Goal: Task Accomplishment & Management: Use online tool/utility

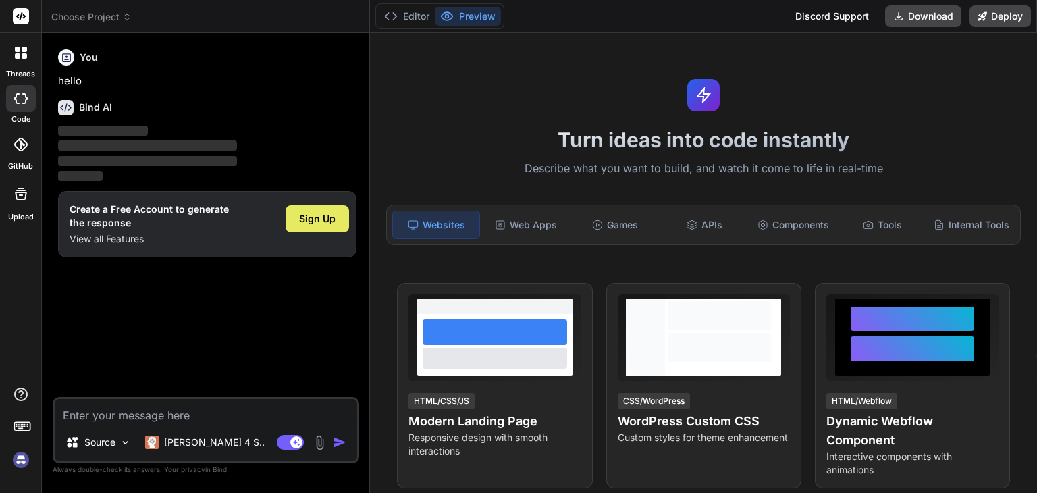
click at [305, 227] on div "Sign Up" at bounding box center [317, 218] width 63 height 27
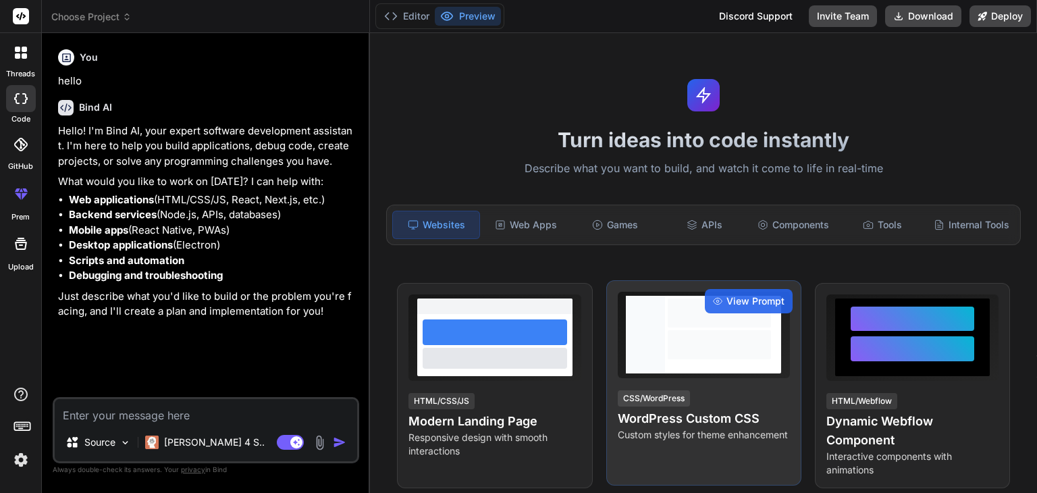
type textarea "x"
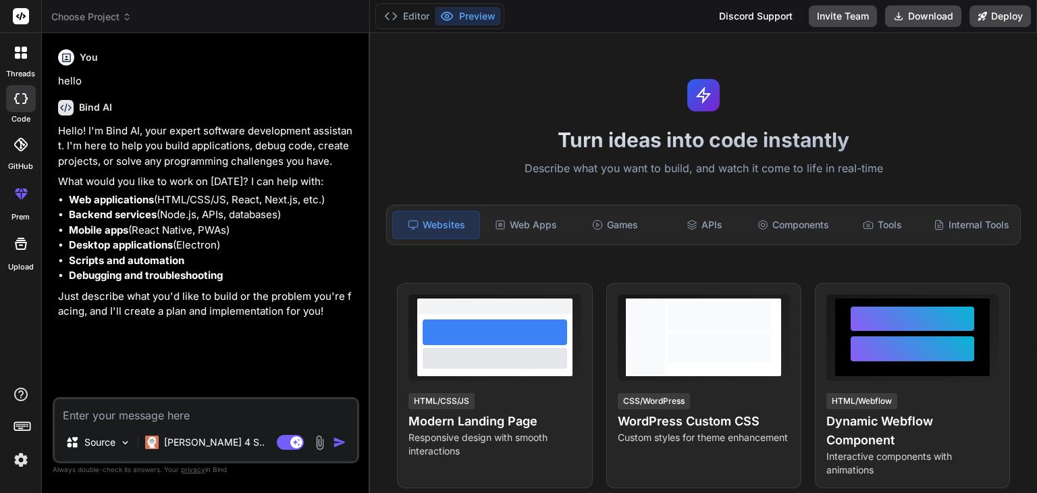
click at [151, 414] on textarea at bounding box center [206, 411] width 302 height 24
paste textarea "Intercollegiate Event Game Website Prompt I want you to build a full-stack inte…"
type textarea "Intercollegiate Event Game Website Prompt I want you to build a full-stack inte…"
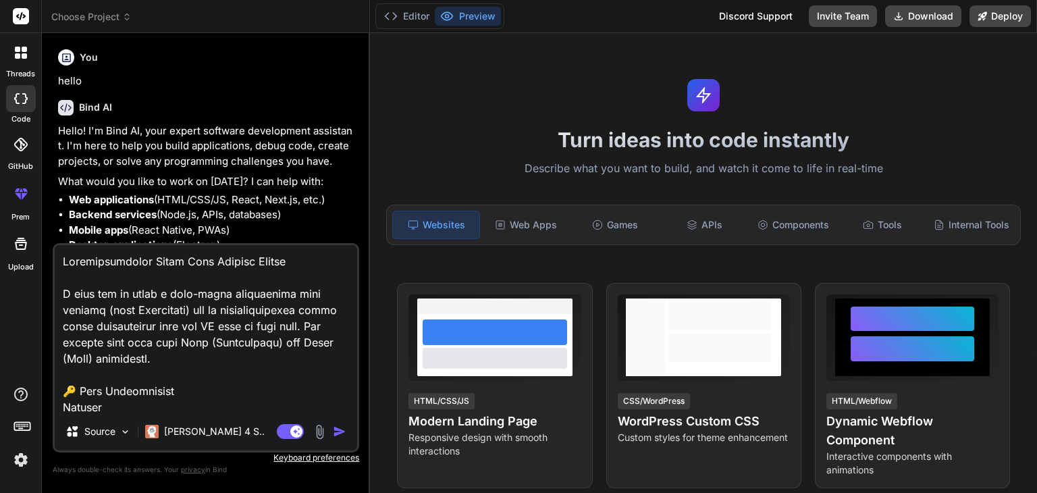
scroll to position [2317, 0]
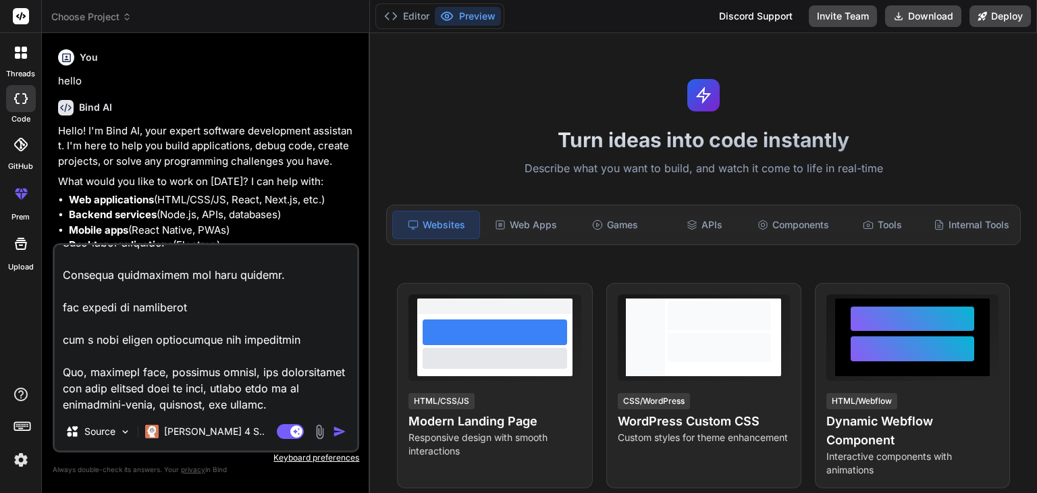
type textarea "x"
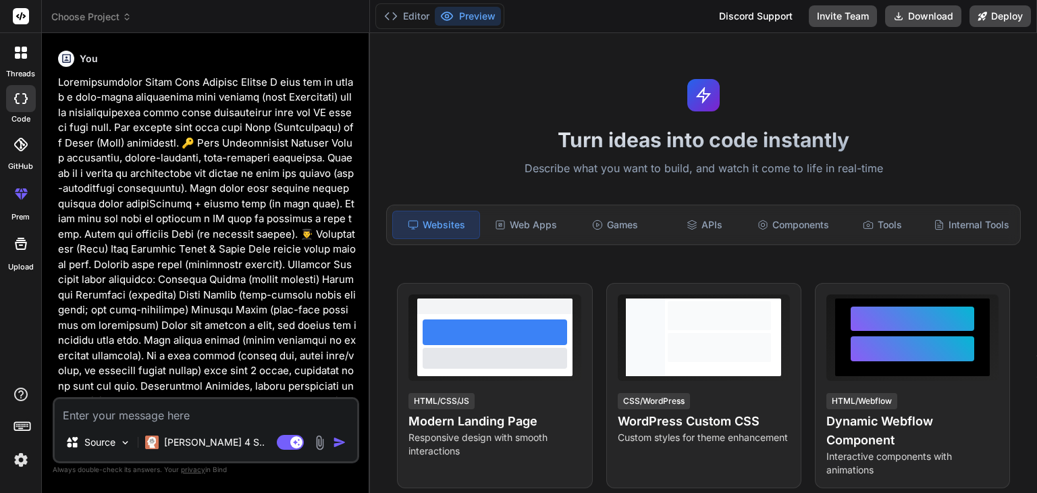
scroll to position [277, 0]
type textarea "x"
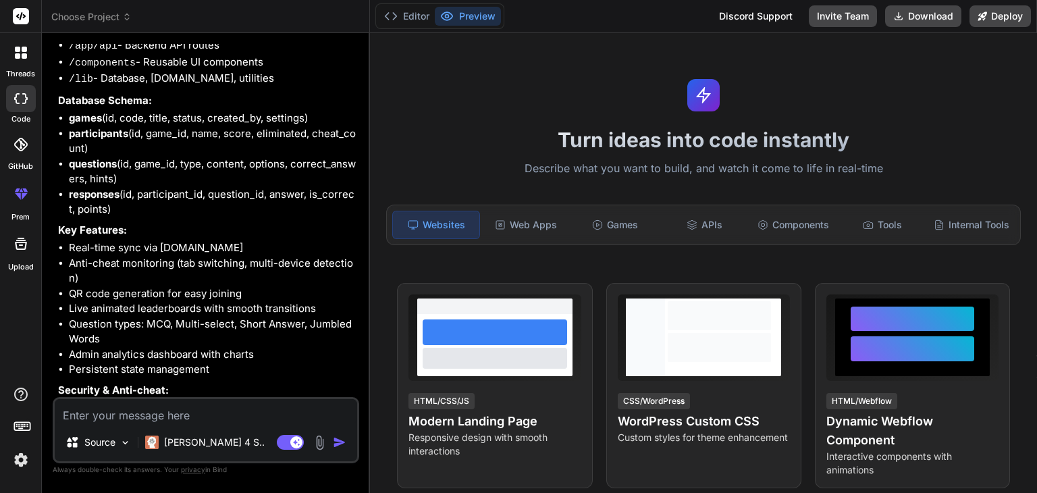
scroll to position [1380, 0]
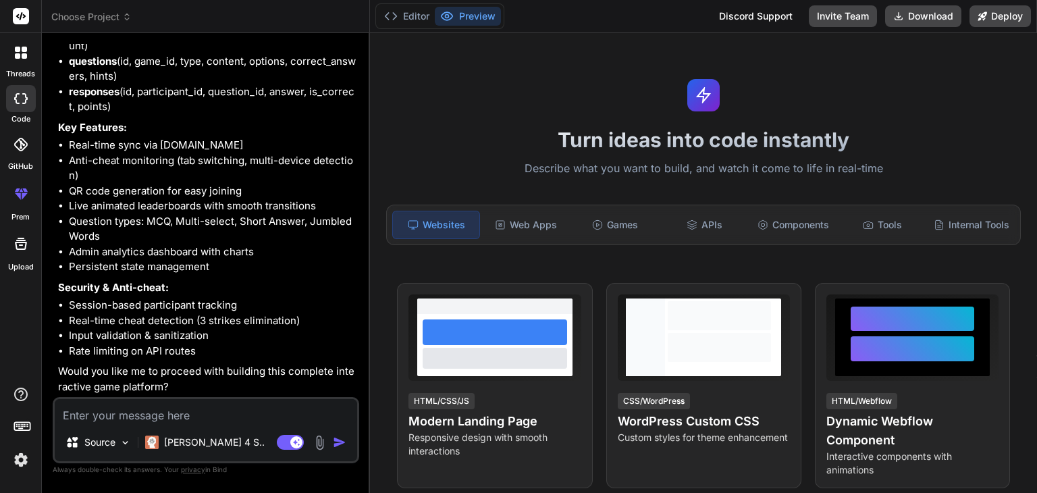
type textarea "y"
type textarea "x"
type textarea "ye"
type textarea "x"
type textarea "yes"
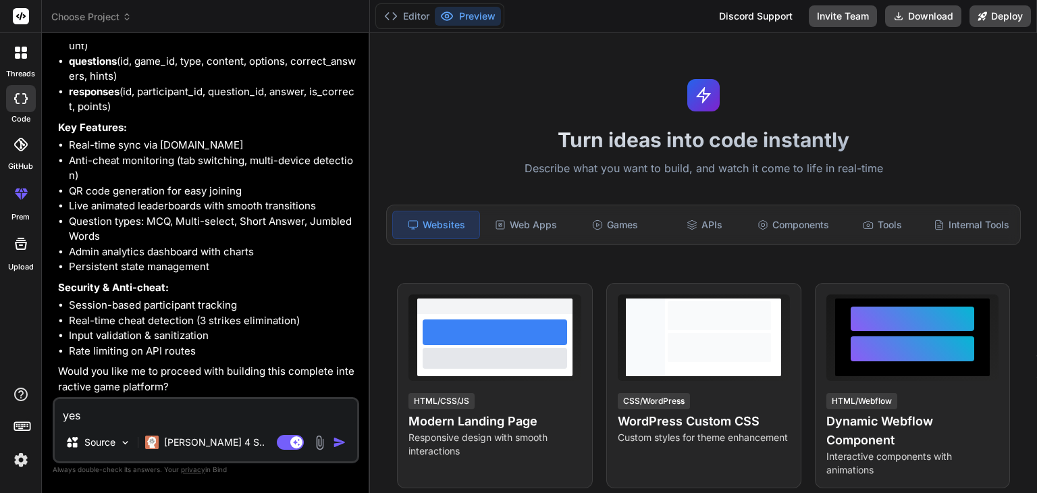
type textarea "x"
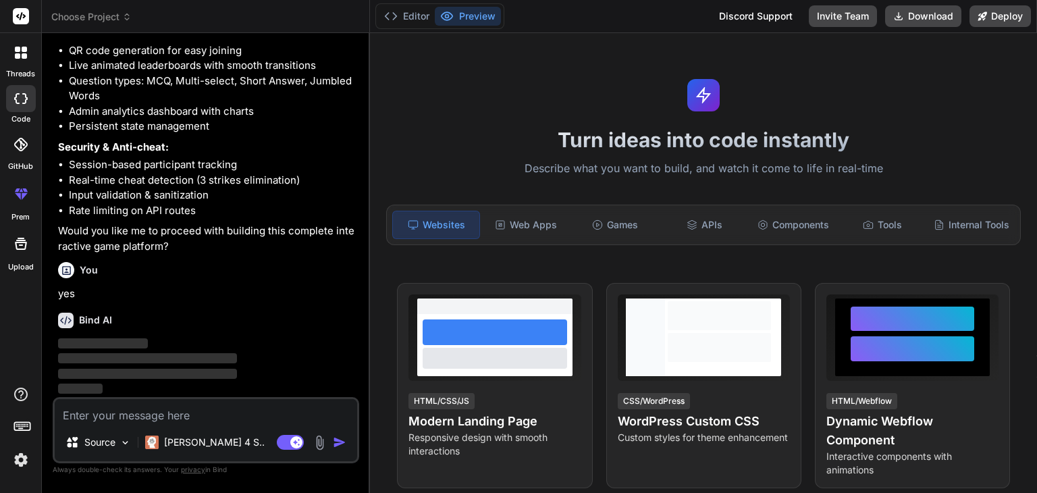
scroll to position [1520, 0]
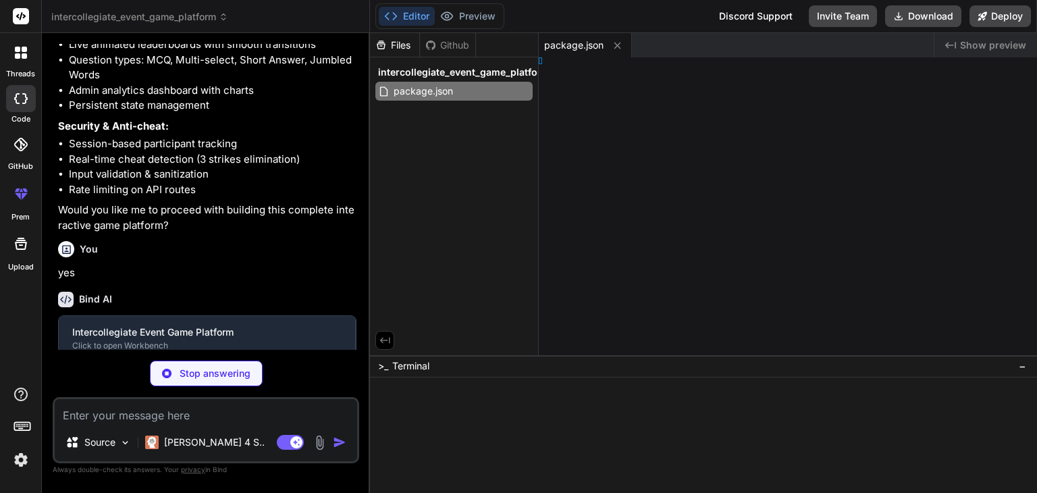
type textarea "x"
type textarea "extConfig"
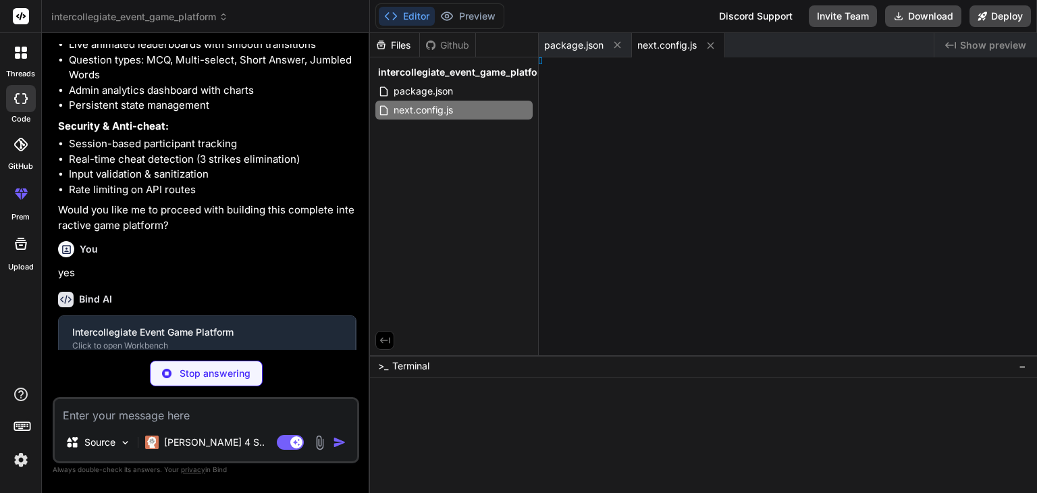
type textarea "x"
type textarea "}"
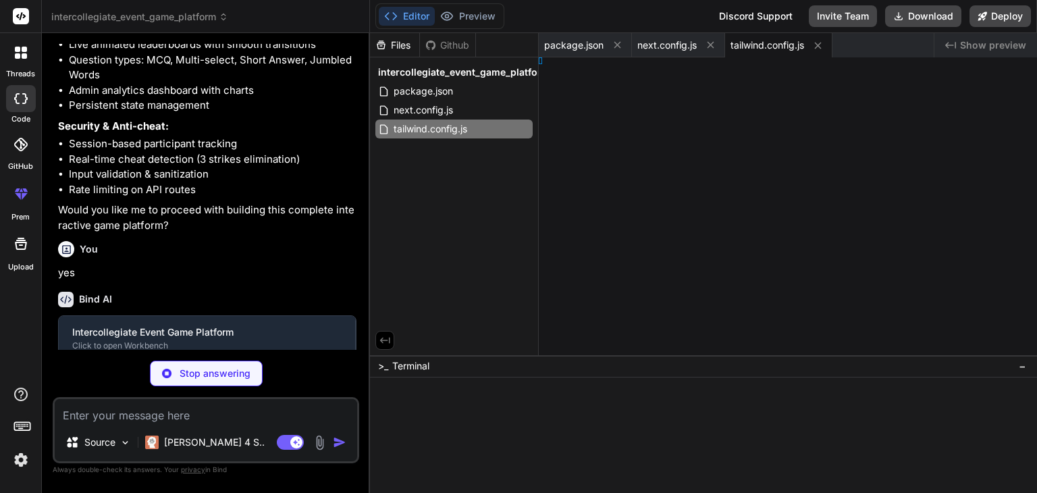
type textarea "x"
type textarea ", }, }"
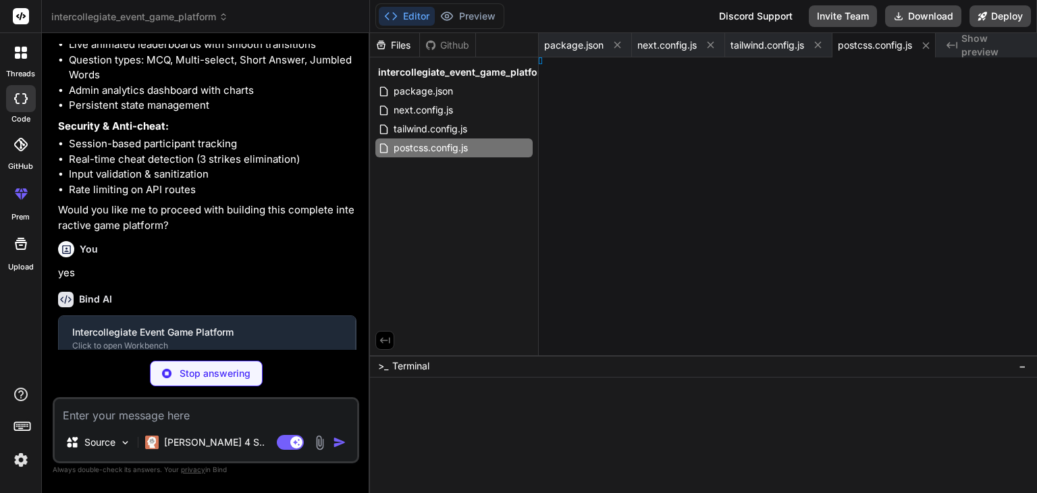
type textarea "x"
type textarea "x; }"
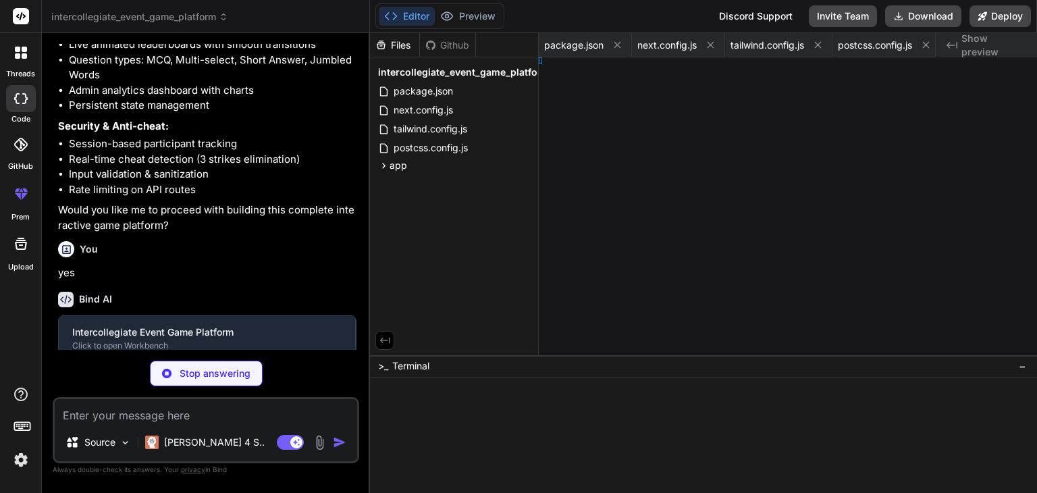
type textarea "x"
type textarea "); }"
type textarea "x"
type textarea "); `;"
type textarea "x"
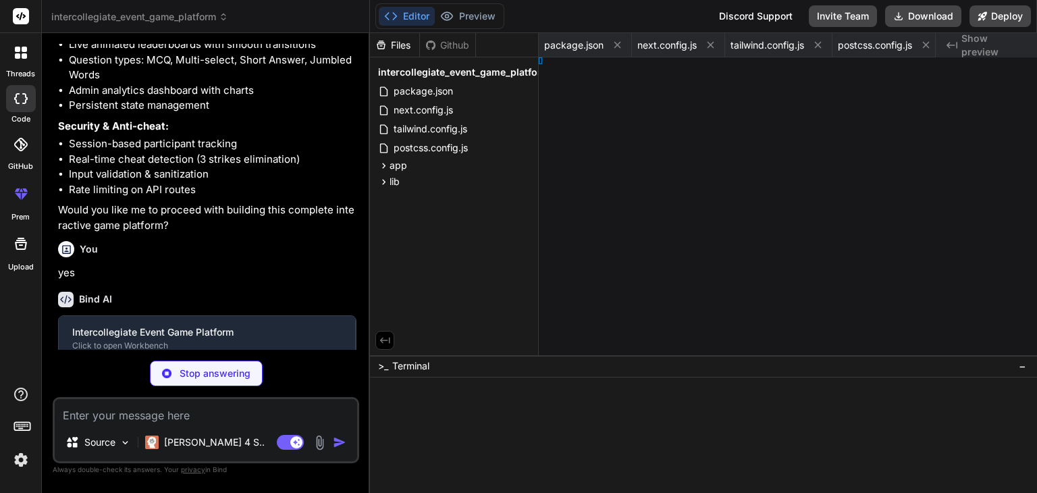
type textarea "r;"
type textarea "x"
type textarea "ts }"
type textarea "x"
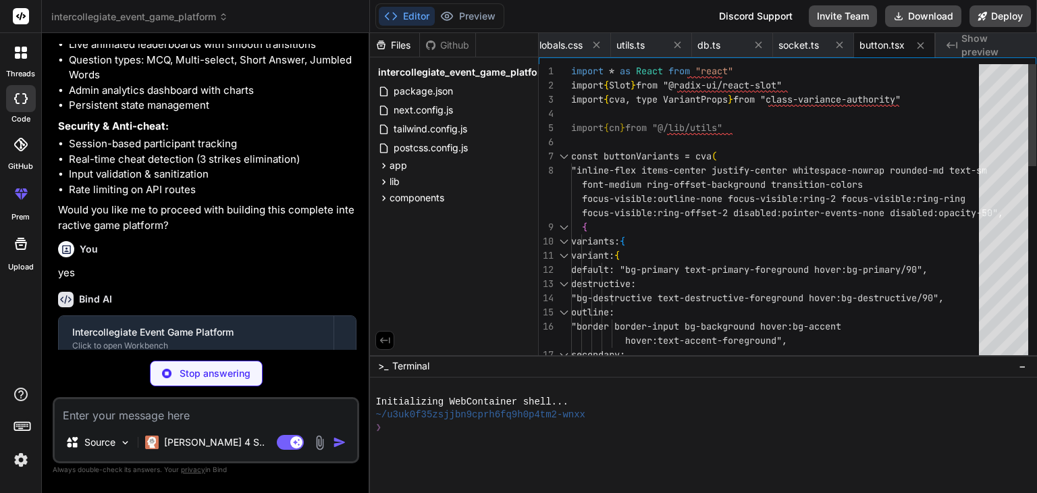
type textarea "x"
type textarea "{...props} /> )) CardFooter.displayName = "CardFooter" export { Card, CardHeade…"
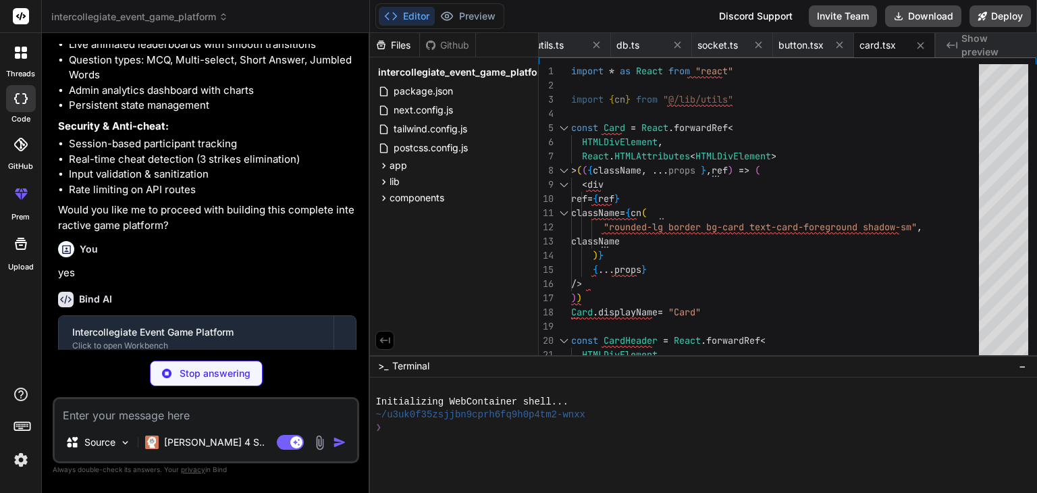
scroll to position [1801, 0]
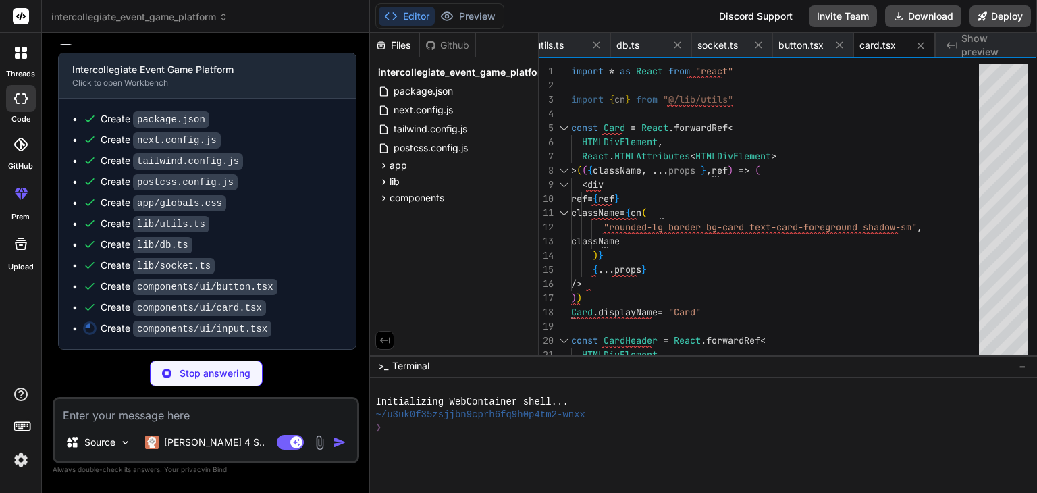
type textarea "x"
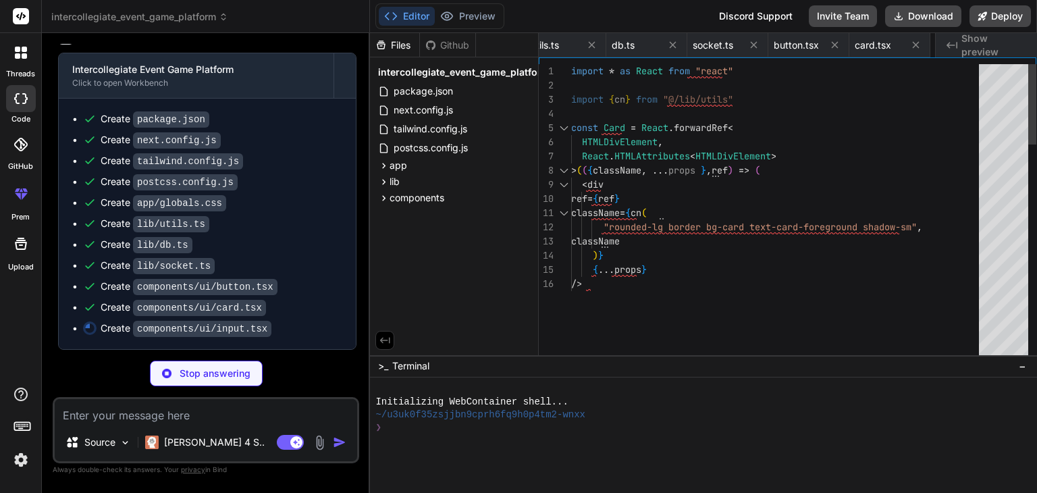
scroll to position [0, 579]
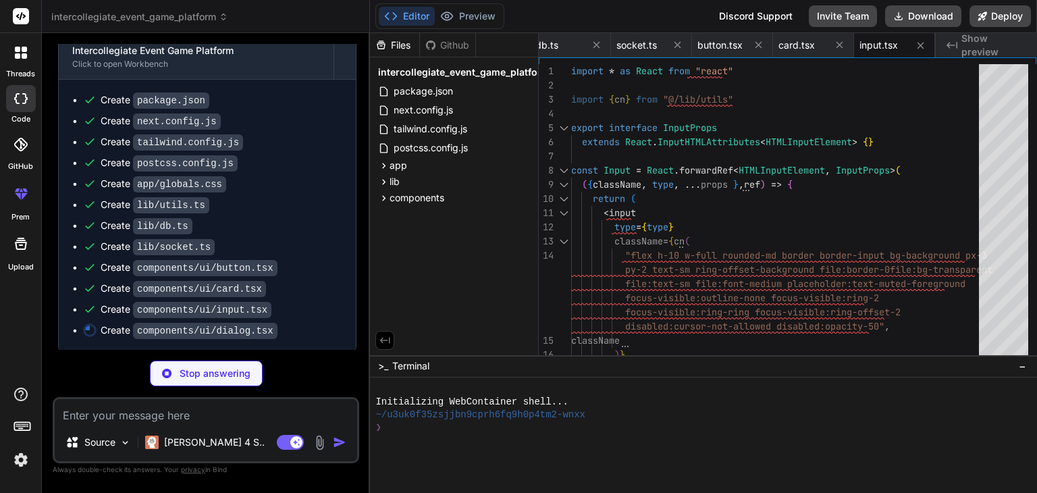
type textarea "x"
type textarea "DialogTitle, DialogDescription, }"
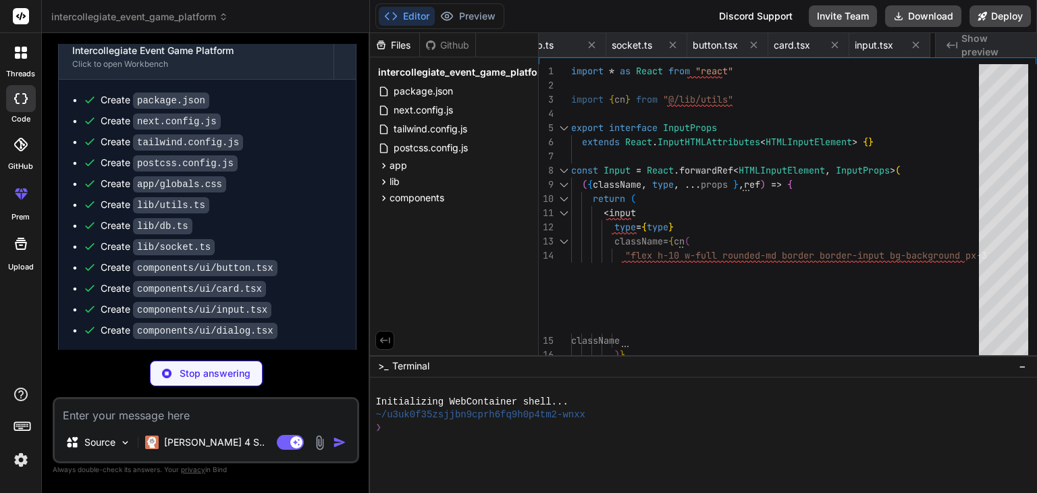
type textarea "x"
type textarea "</body> </html> ) }"
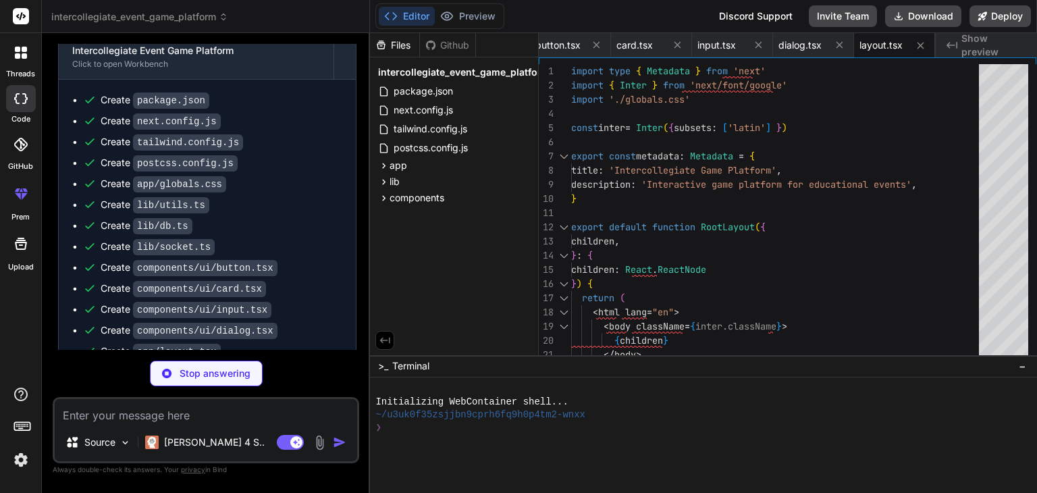
type textarea "x"
type textarea "}"
type textarea "x"
type textarea "</motion.div> </motion.div> </div> </div> ); }"
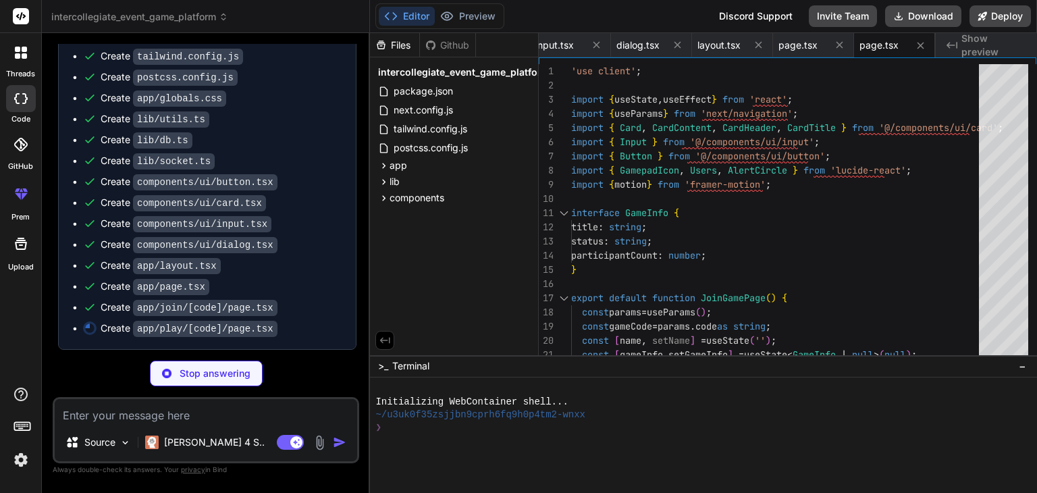
scroll to position [1905, 0]
click at [200, 435] on p "Claude 4 S.." at bounding box center [214, 441] width 101 height 13
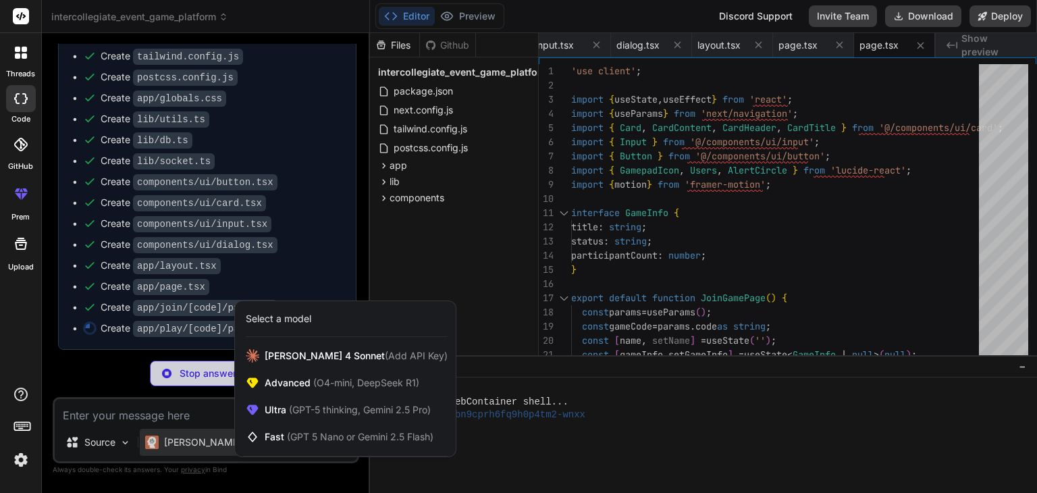
click at [622, 452] on div at bounding box center [518, 246] width 1037 height 493
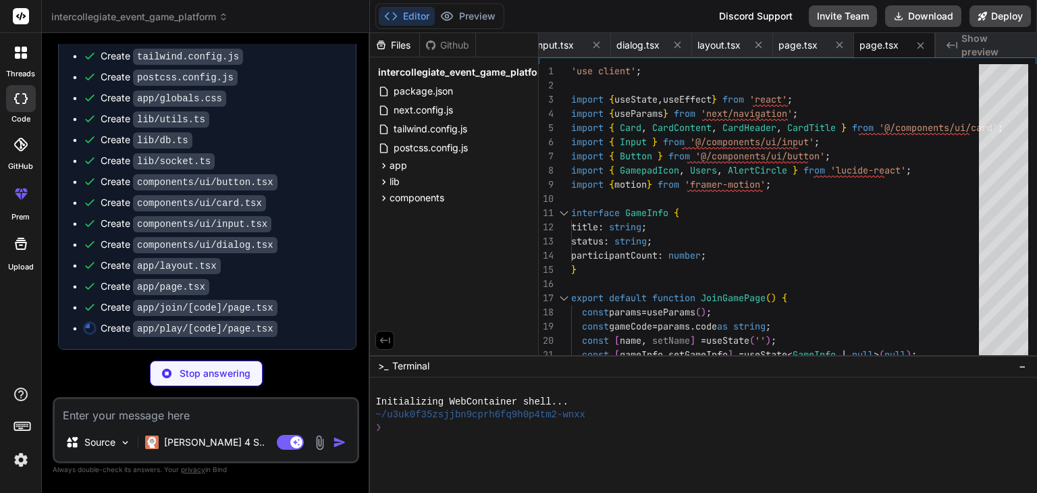
type textarea "x"
type textarea "</div> </CardContent> </Card> </div> </div> </div> </div> ); }"
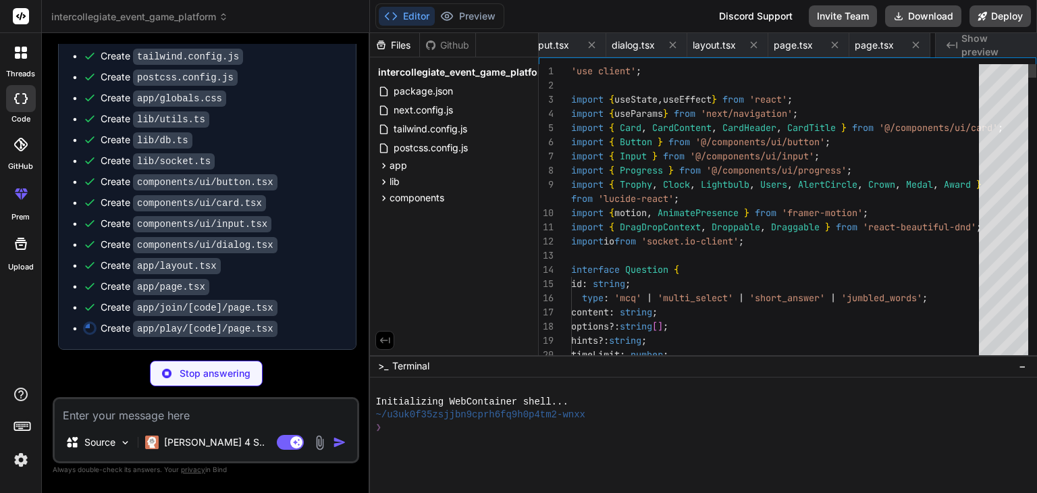
scroll to position [0, 984]
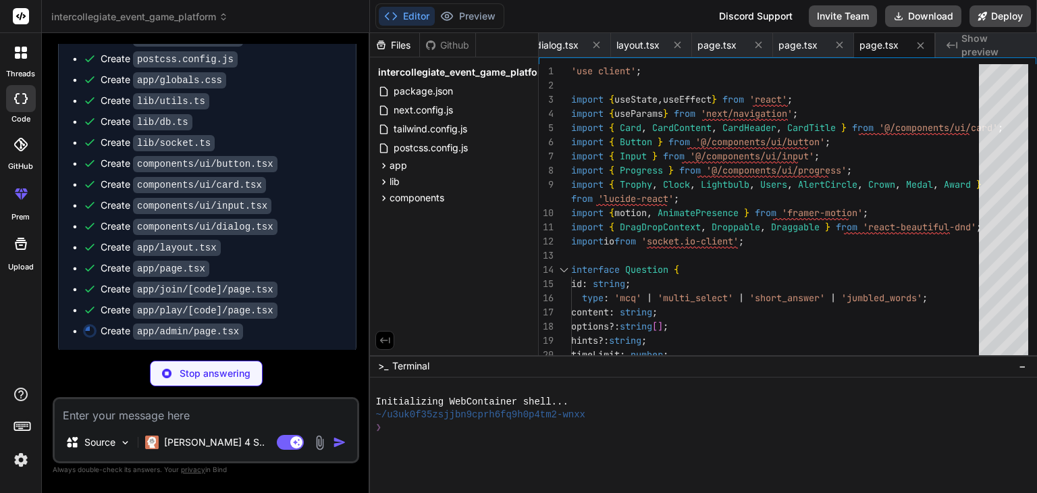
type textarea "x"
type textarea "</DialogContent> </Dialog> </div> ); }"
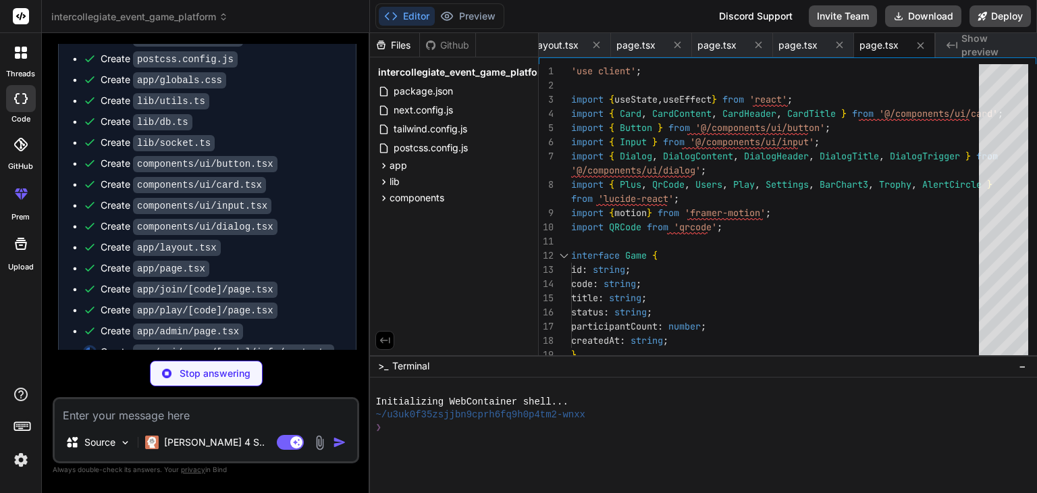
type textarea "x"
type textarea "}"
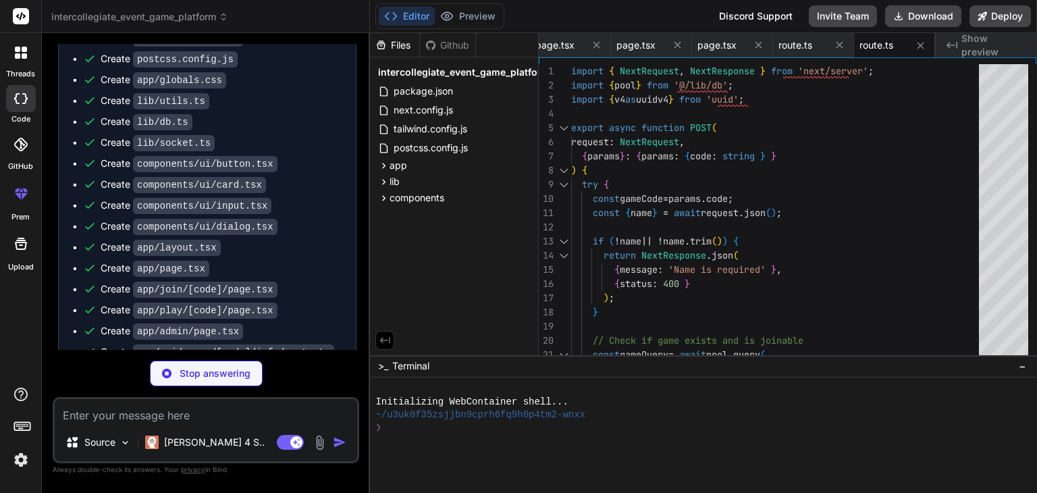
scroll to position [0, 1308]
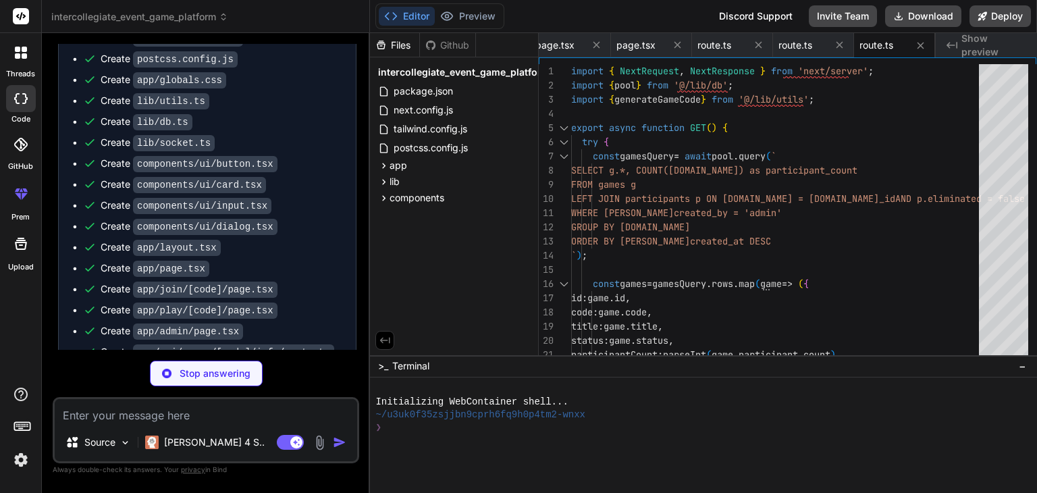
type textarea "x"
type textarea "/> </ProgressPrimitive.Root> )) Progress.displayName = ProgressPrimitive.Root.d…"
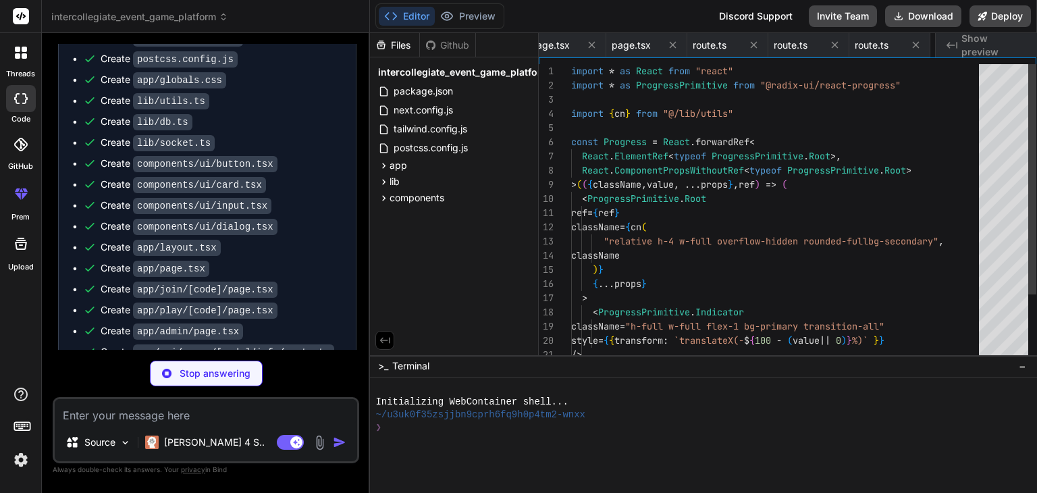
scroll to position [0, 1397]
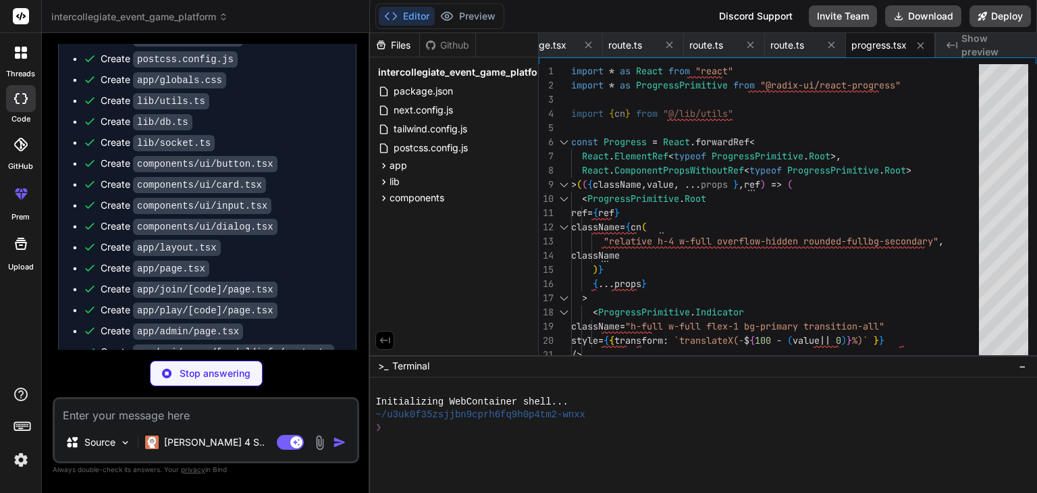
type textarea "x"
type textarea ".once('error', (err) => { console.error(err); process.exit(1); }) .listen(port,…"
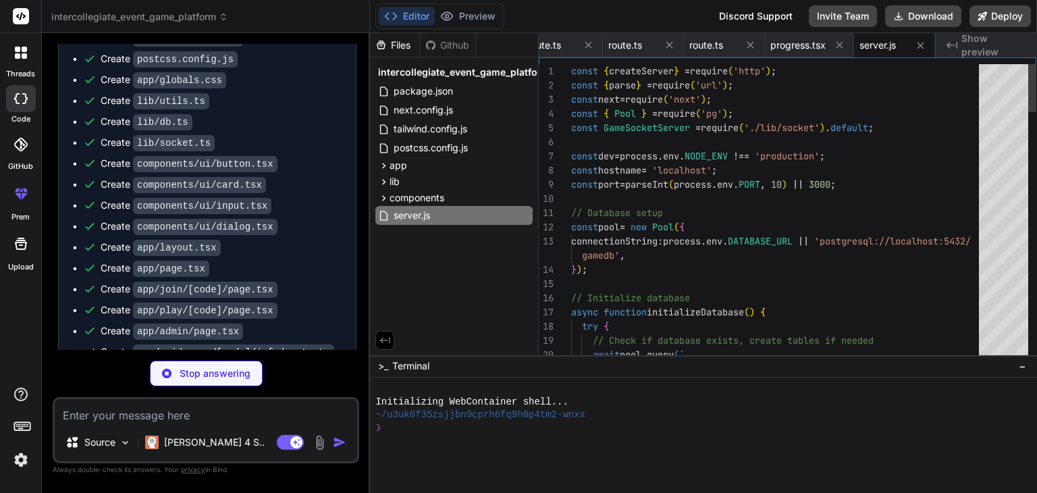
type textarea "x"
type textarea "{}"
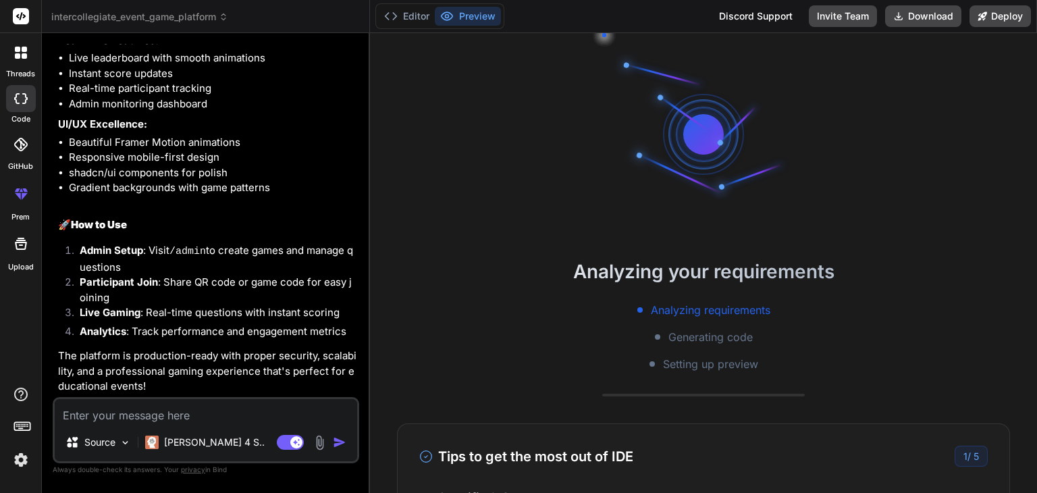
scroll to position [324, 0]
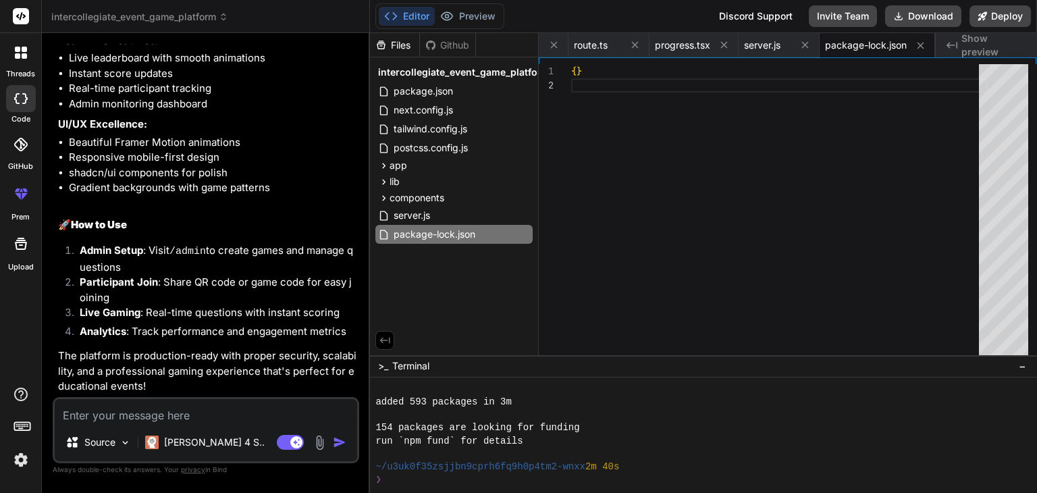
type textarea "x"
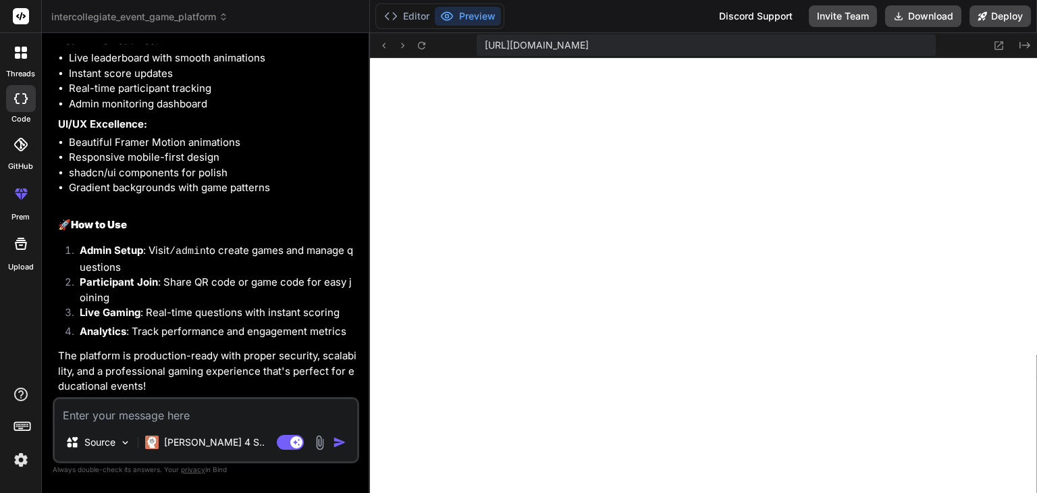
scroll to position [1463, 0]
click at [423, 44] on icon at bounding box center [421, 44] width 7 height 7
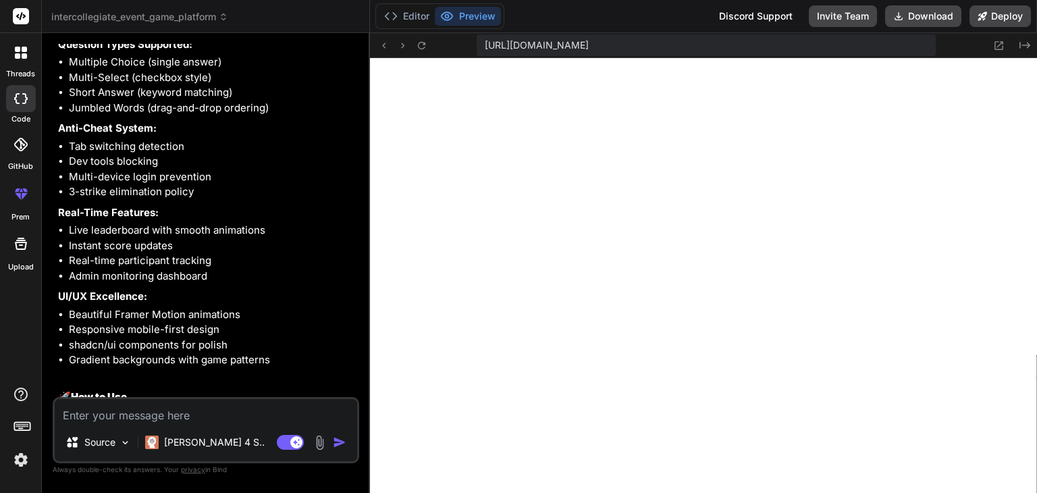
scroll to position [3019, 0]
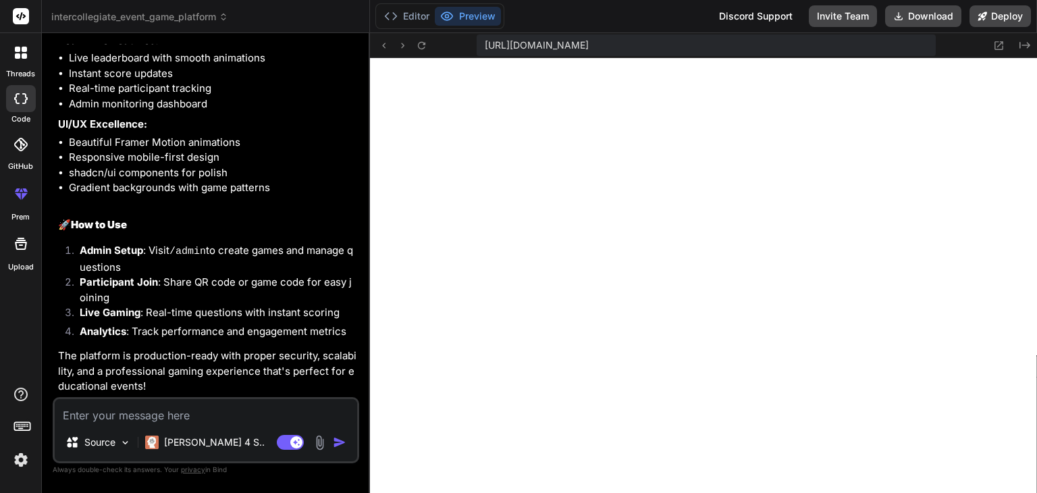
click at [251, 414] on textarea at bounding box center [206, 411] width 302 height 24
paste textarea "./app/page.tsx:5:0 Module not found: Can't resolve '@/components/ui/button' 3 |…"
type textarea "./app/page.tsx:5:0 Module not found: Can't resolve '@/components/ui/button' 3 |…"
type textarea "x"
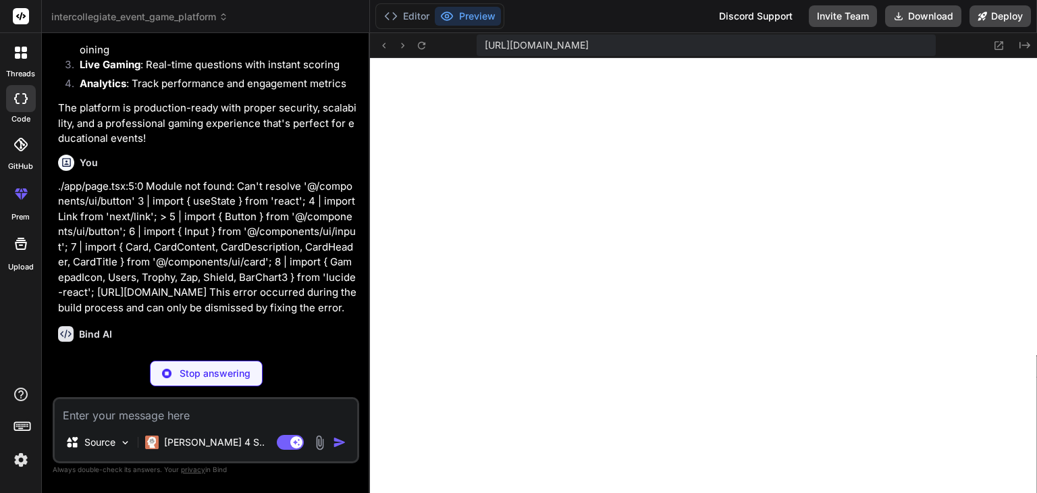
scroll to position [3296, 0]
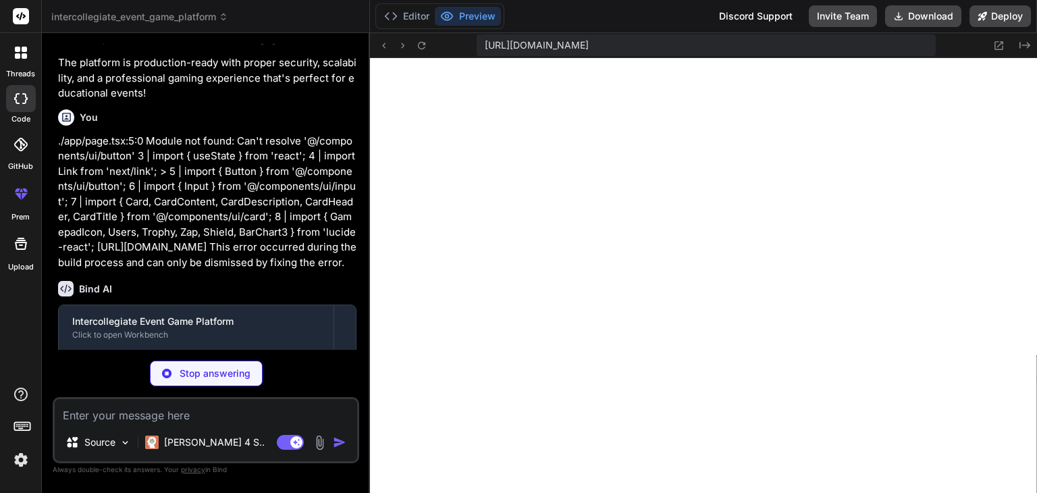
type textarea "x"
type textarea ""baseUrl": ".", "paths": { "@/*": ["./*"] } }, "include": ["next-env.d.ts", "**…"
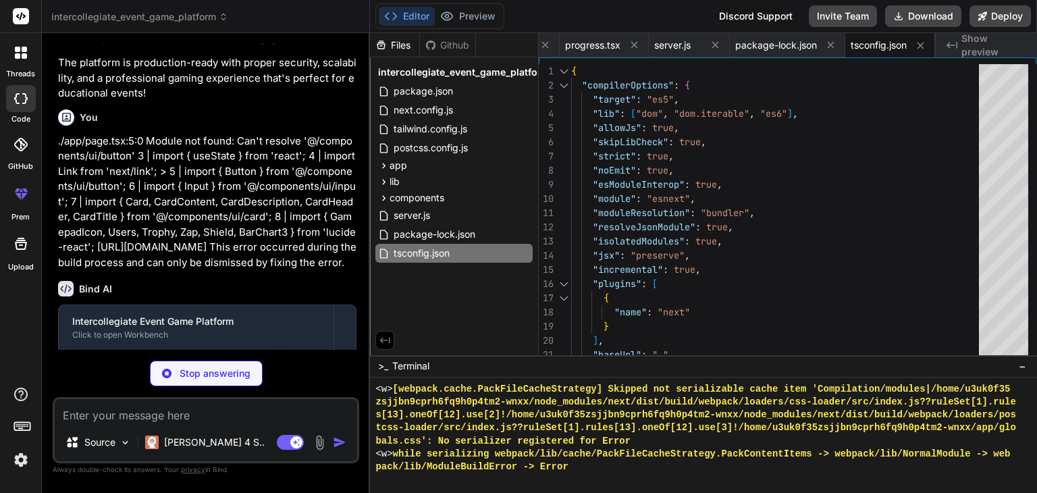
scroll to position [1606, 0]
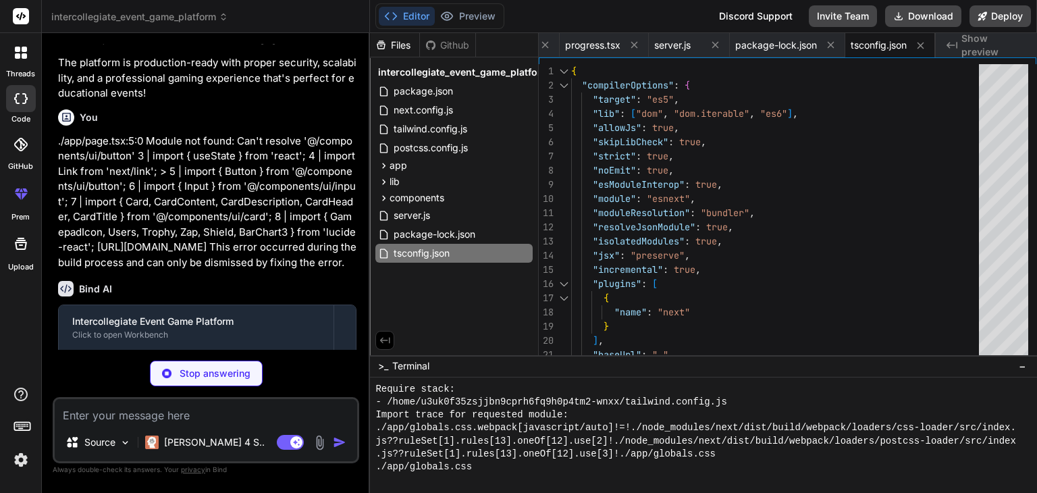
type textarea "x"
type textarea "AlertDialogContent, AlertDialogHeader, AlertDialogFooter, AlertDialogTitle, Ale…"
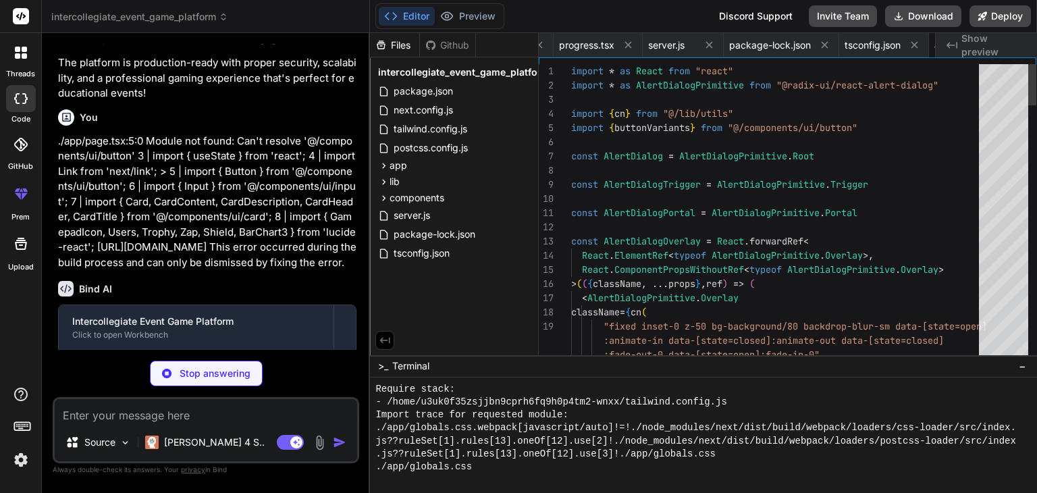
scroll to position [0, 1786]
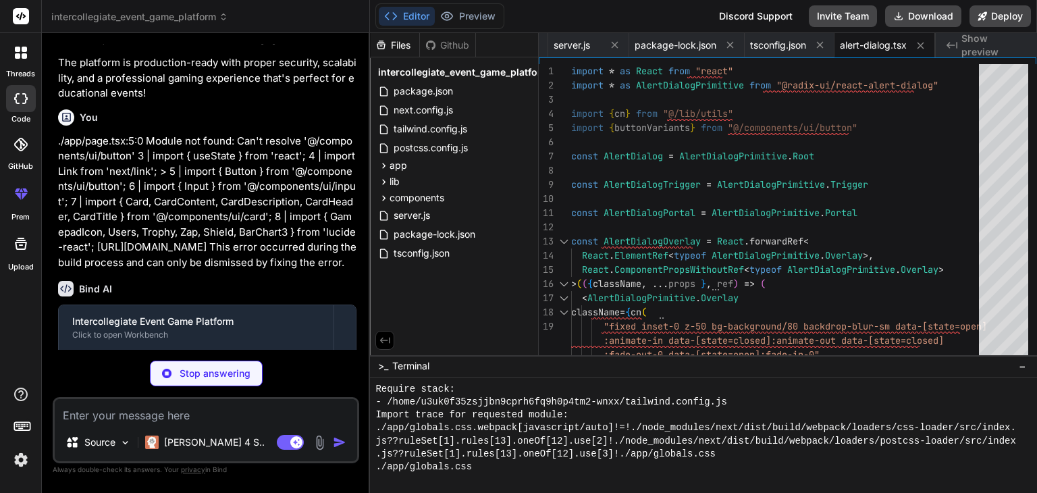
type textarea "x"
type textarea "SelectSeparator, SelectScrollUpButton, SelectScrollDownButton, }"
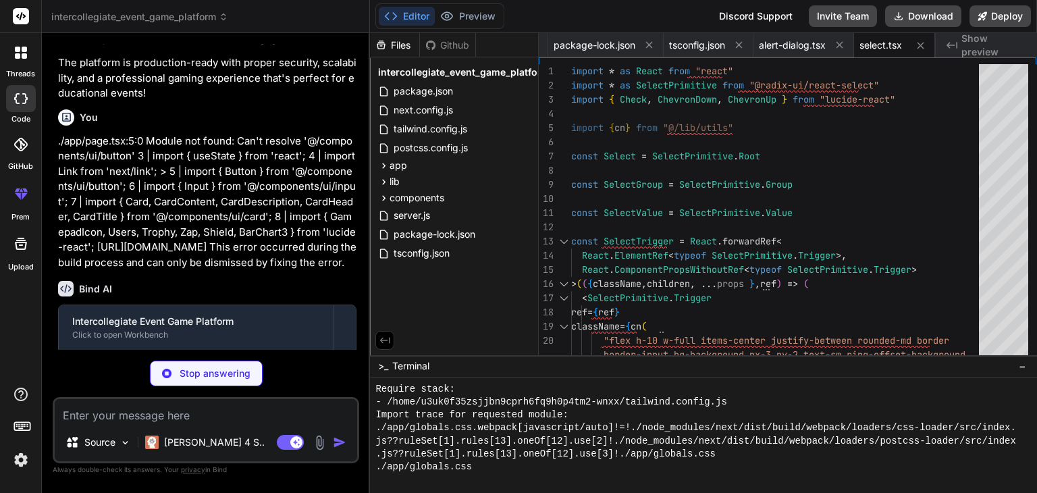
scroll to position [3431, 0]
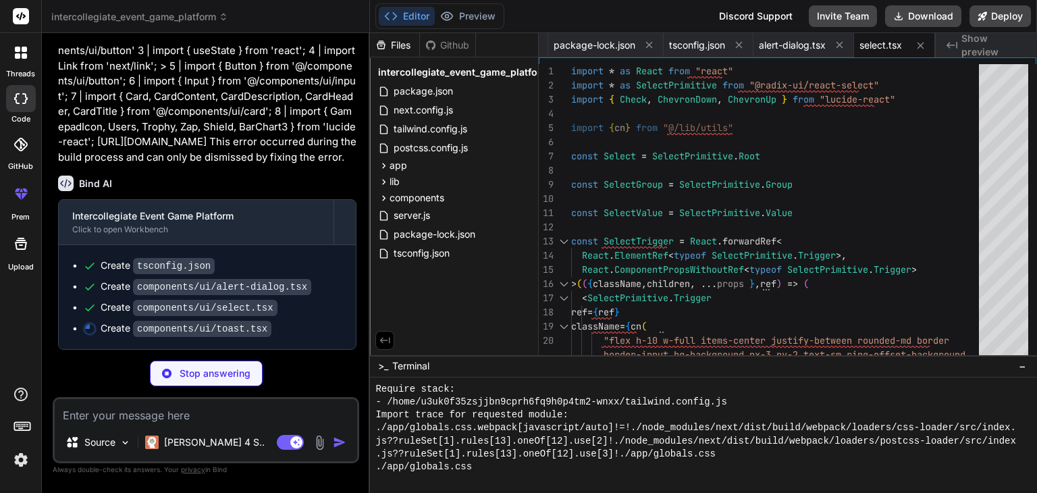
type textarea "x"
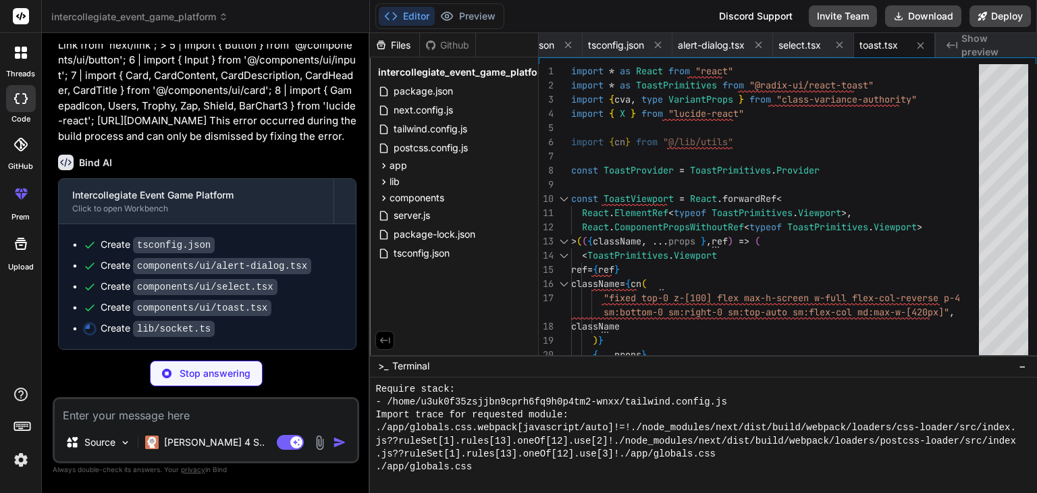
scroll to position [1697, 0]
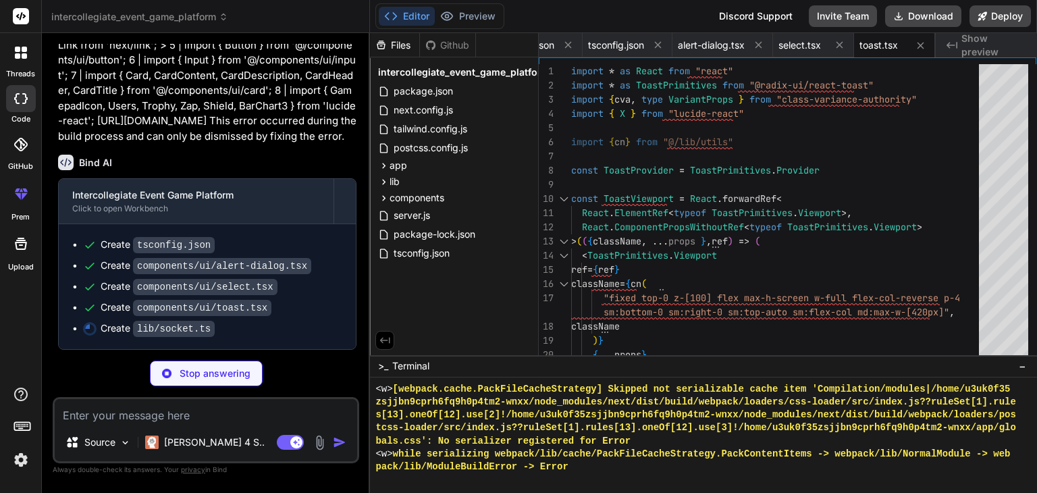
type textarea "x"
type textarea "export default GameSocketServer;"
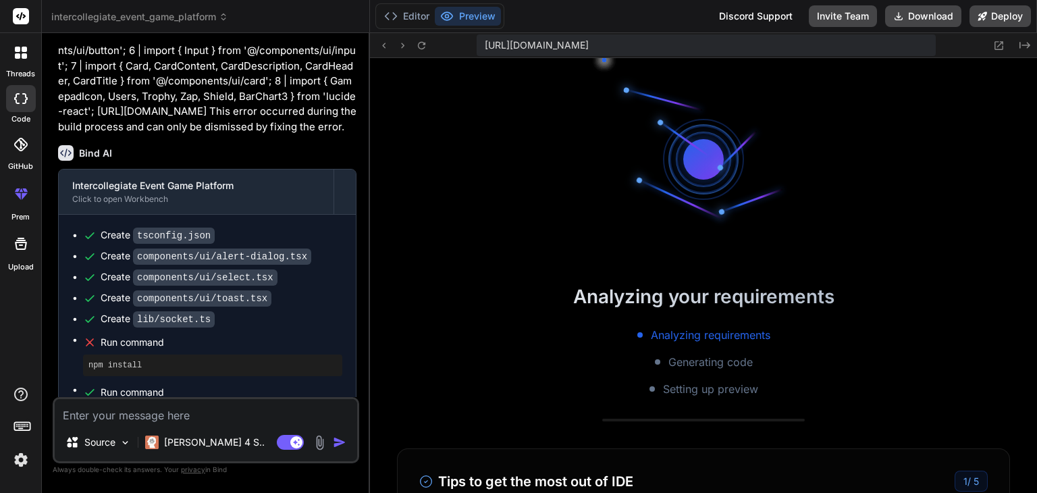
scroll to position [3693, 0]
type textarea "x"
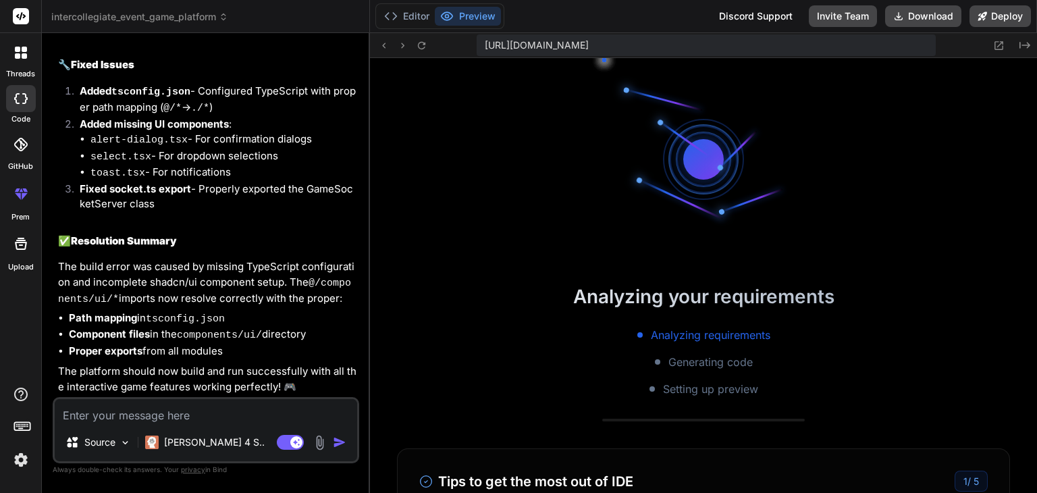
scroll to position [4224, 0]
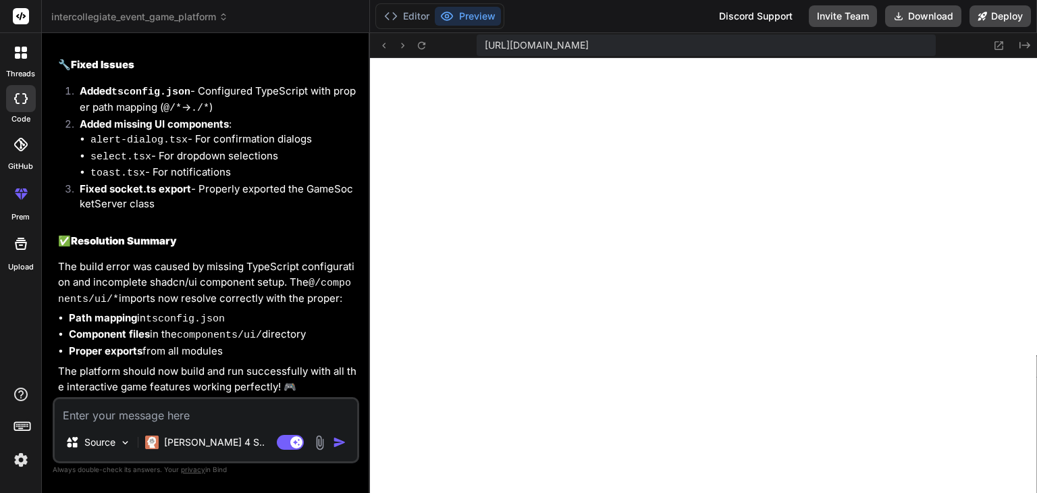
click at [235, 422] on textarea at bounding box center [206, 411] width 302 height 24
paste textarea "Failed to compile ./components/ui/card.tsx NonErrorEmittedError: (Emitted value…"
type textarea "Failed to compile ./components/ui/card.tsx NonErrorEmittedError: (Emitted value…"
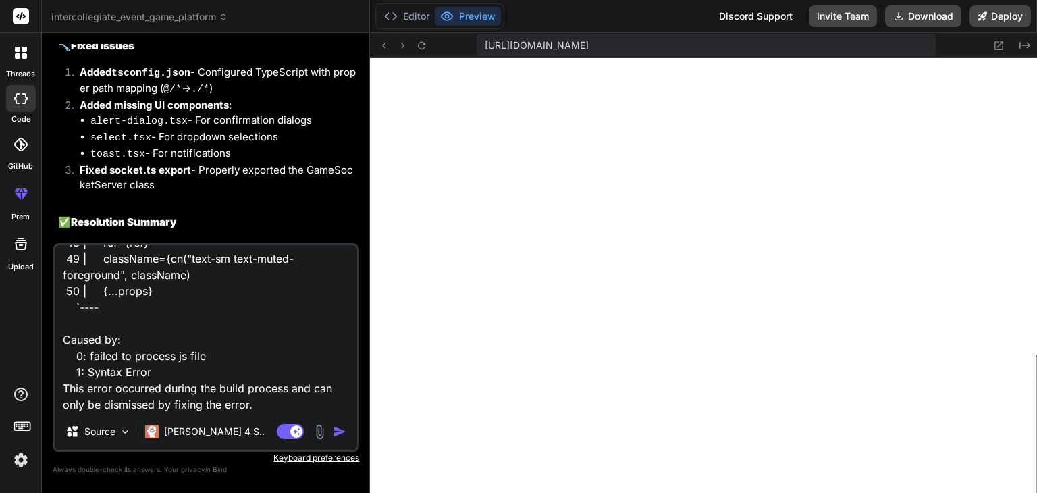
type textarea "x"
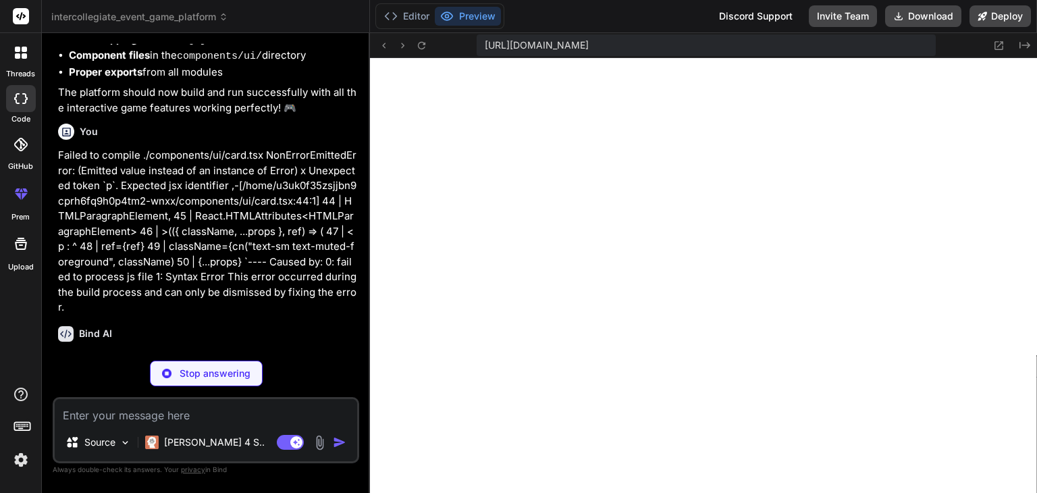
scroll to position [4182, 0]
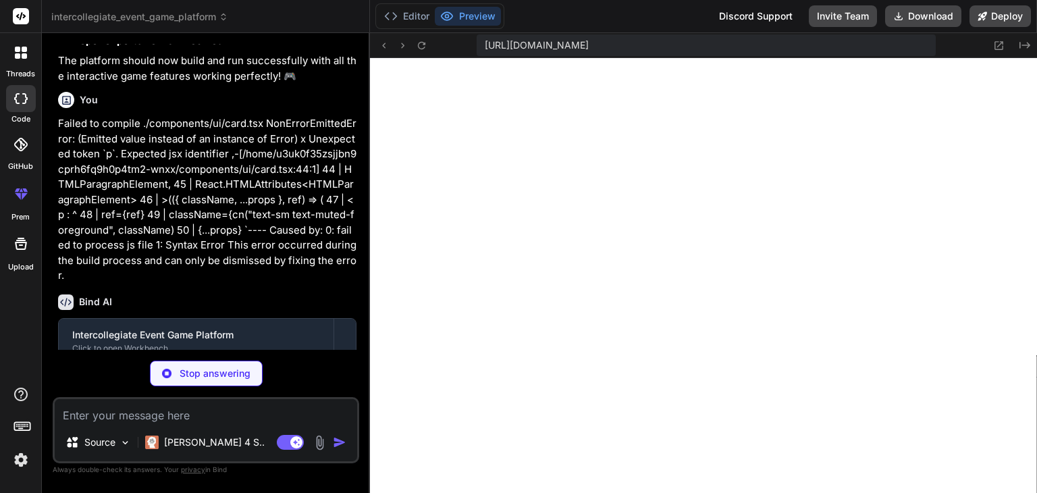
type textarea "x"
type textarea "{...props} /> )) CardFooter.displayName = "CardFooter" export { Card, CardHeade…"
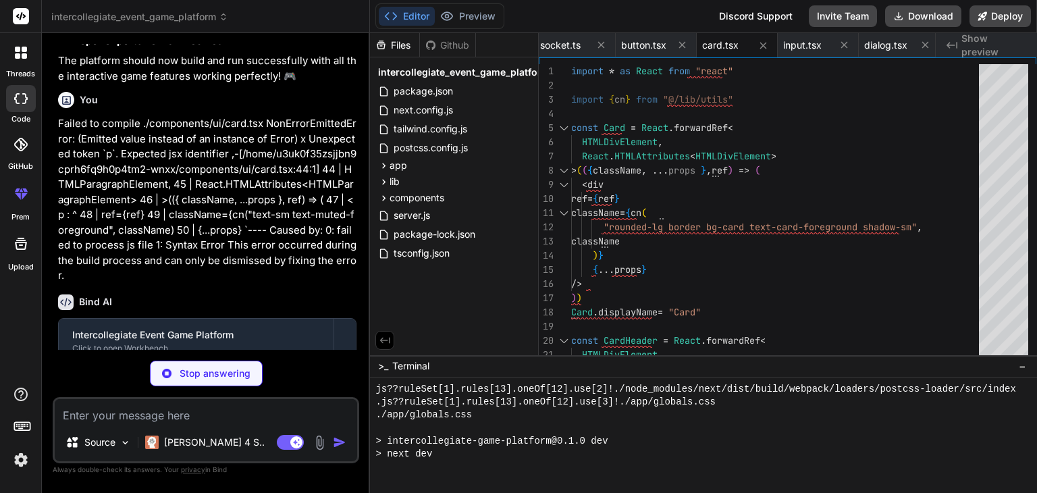
scroll to position [6156, 0]
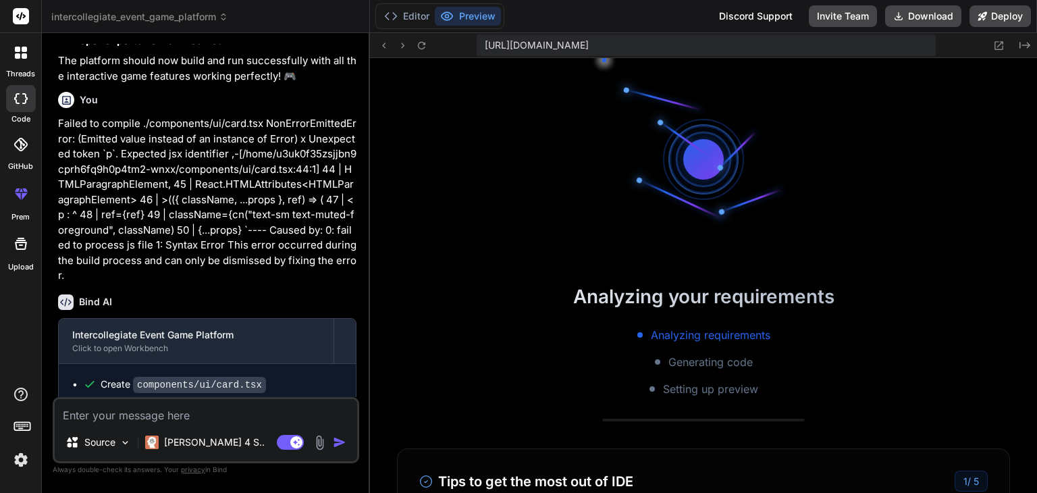
type textarea "x"
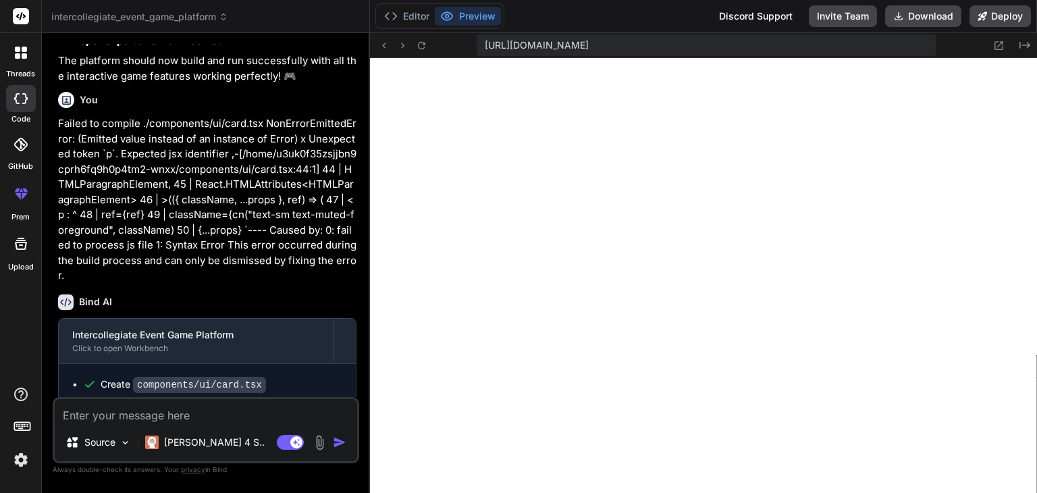
scroll to position [7165, 0]
click at [99, 410] on textarea at bounding box center [206, 411] width 302 height 24
paste textarea "Failed to compile ./app/globals.css.webpack[javascript/auto]!=!./node_modules/n…"
type textarea "Failed to compile ./app/globals.css.webpack[javascript/auto]!=!./node_modules/n…"
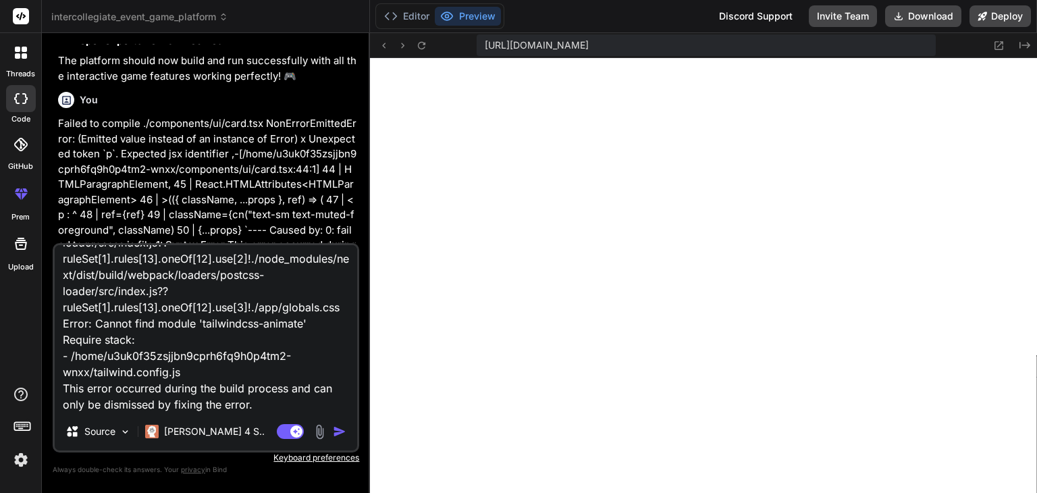
type textarea "x"
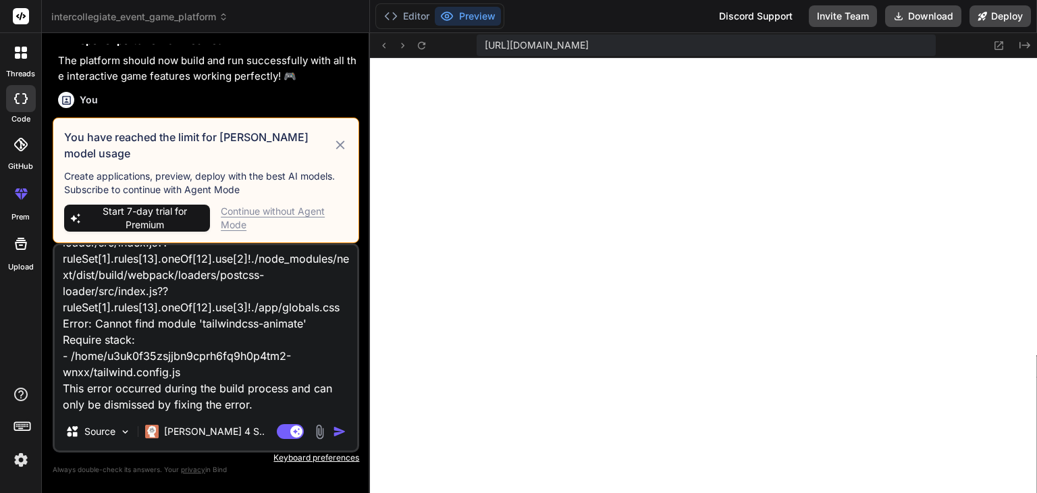
type textarea "Failed to compile ./app/globals.css.webpack[javascript/auto]!=!./node_modules/n…"
click at [227, 223] on div "Continue without Agent Mode" at bounding box center [284, 218] width 127 height 27
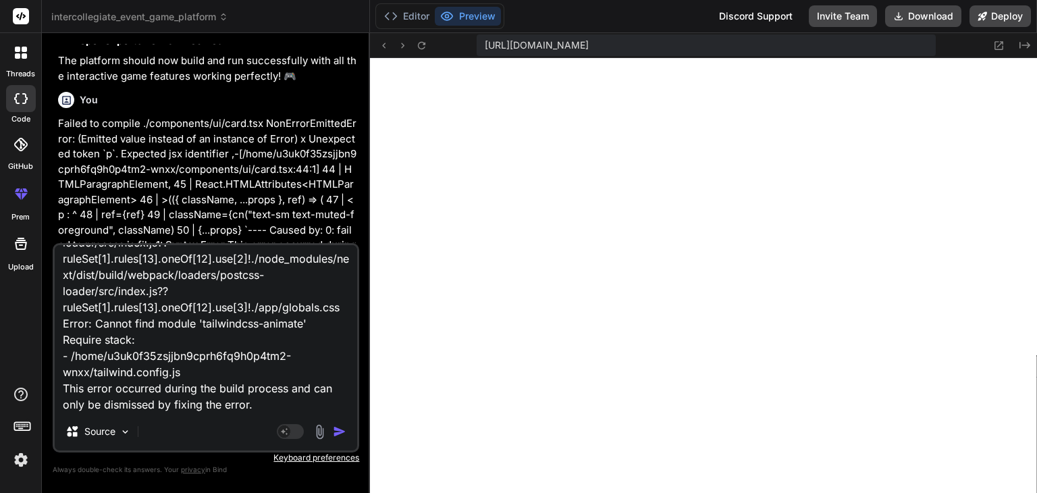
click at [286, 405] on textarea "Failed to compile ./app/globals.css.webpack[javascript/auto]!=!./node_modules/n…" at bounding box center [206, 328] width 302 height 167
type textarea "x"
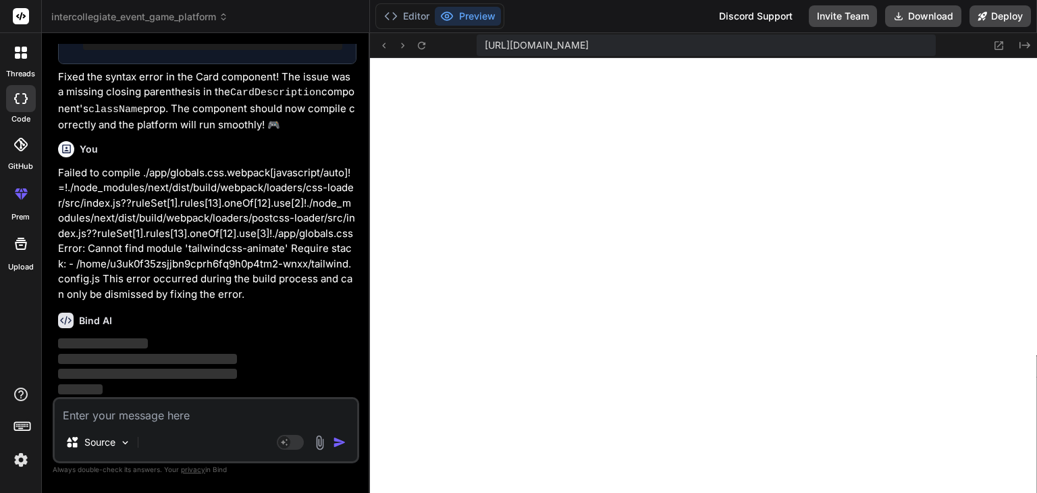
scroll to position [4589, 0]
click at [92, 439] on p "Source" at bounding box center [99, 441] width 31 height 13
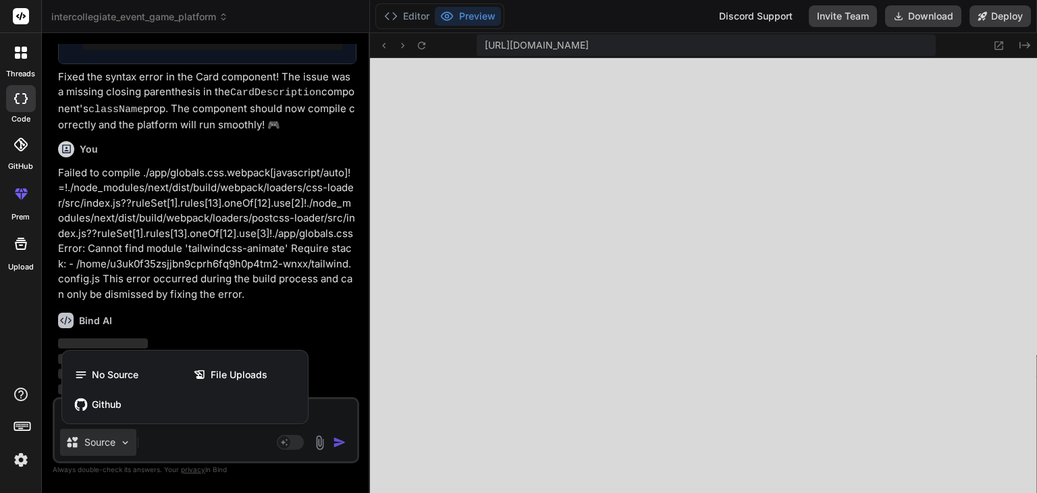
click at [220, 453] on div at bounding box center [518, 246] width 1037 height 493
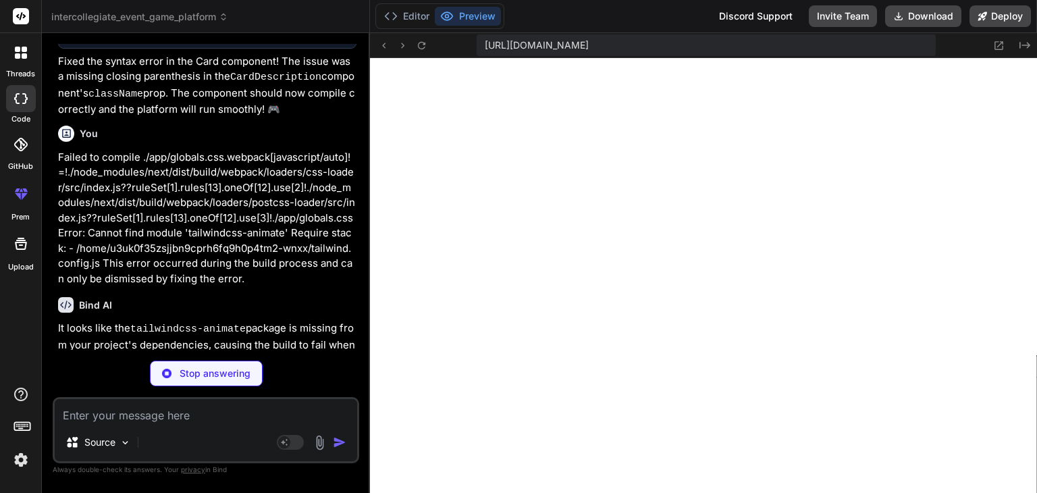
scroll to position [4762, 0]
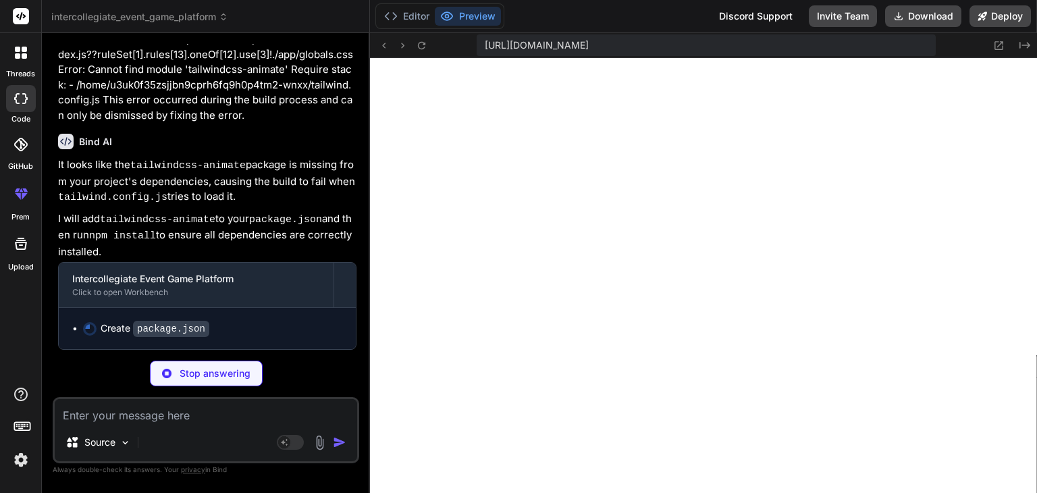
type textarea "x"
type textarea ""eslint-config-next": "13.5.1", "typescript": "^5.2.2" } }"
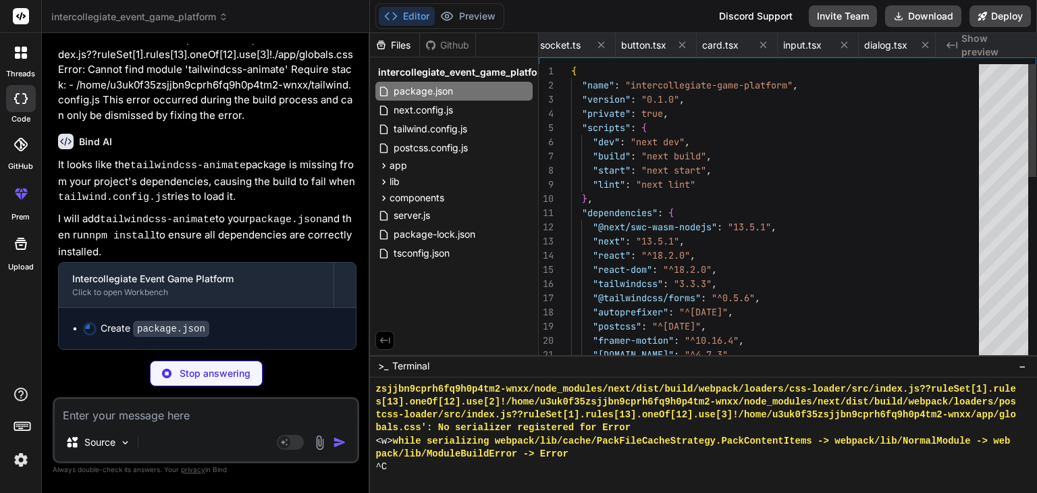
scroll to position [0, 0]
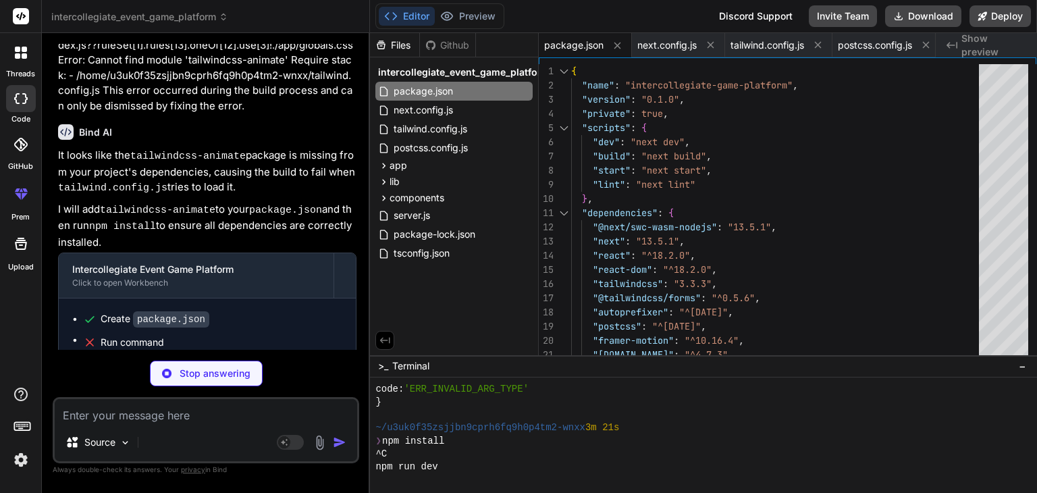
type textarea "x"
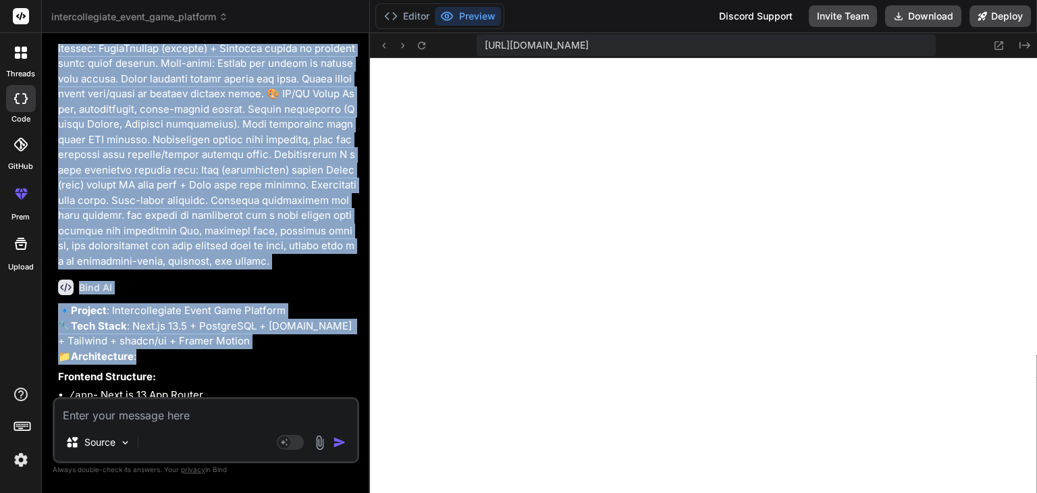
scroll to position [875, 0]
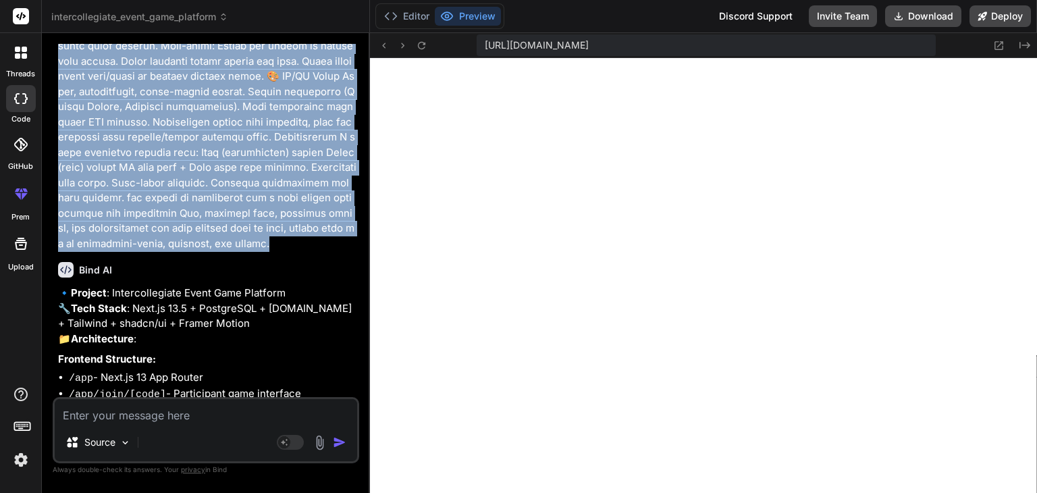
drag, startPoint x: 57, startPoint y: 48, endPoint x: 262, endPoint y: 247, distance: 285.9
click at [262, 247] on div "You hello Bind AI Hello! I'm Bind AI, your expert software development assistan…" at bounding box center [207, 220] width 304 height 353
copy p "Intercollegiate Event Game Website Prompt I want you to build a full-stack inte…"
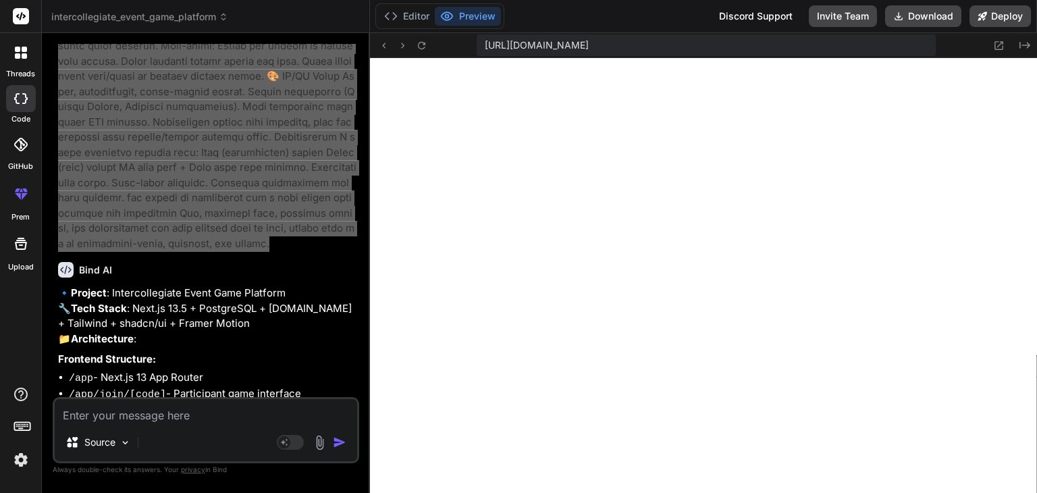
scroll to position [10535, 0]
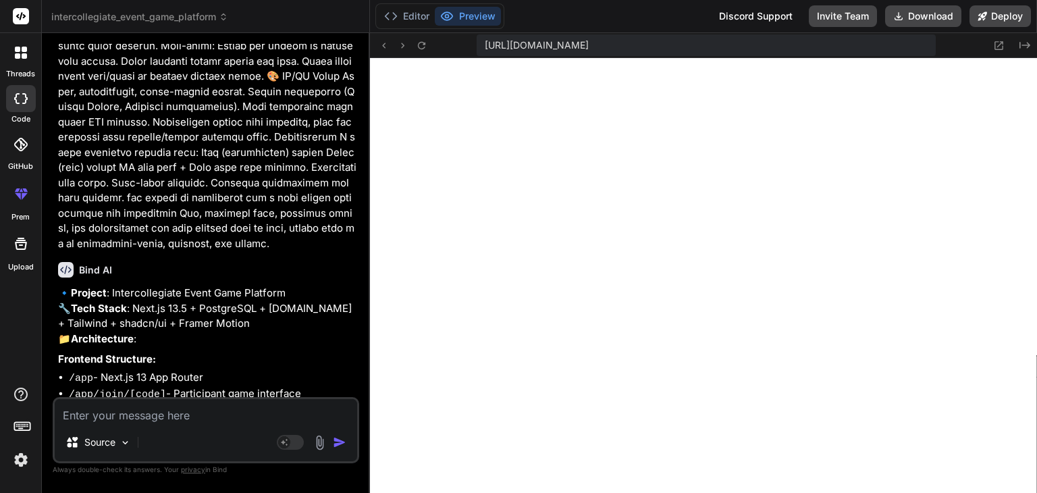
click at [165, 408] on textarea at bounding box center [206, 411] width 302 height 24
paste textarea "Failed to compile ./app/globals.css.webpack[javascript/auto]!=!./node_modules/n…"
type textarea "Failed to compile ./app/globals.css.webpack[javascript/auto]!=!./node_modules/n…"
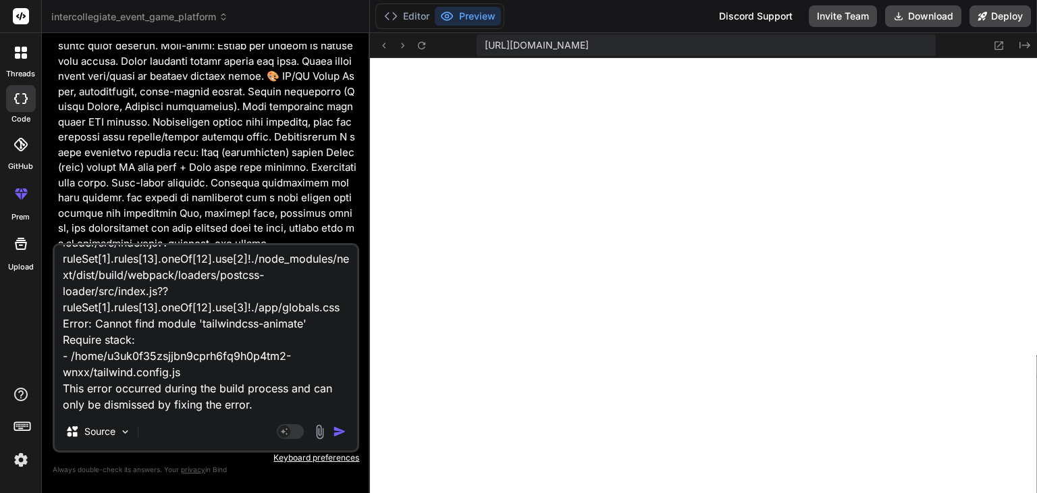
type textarea "x"
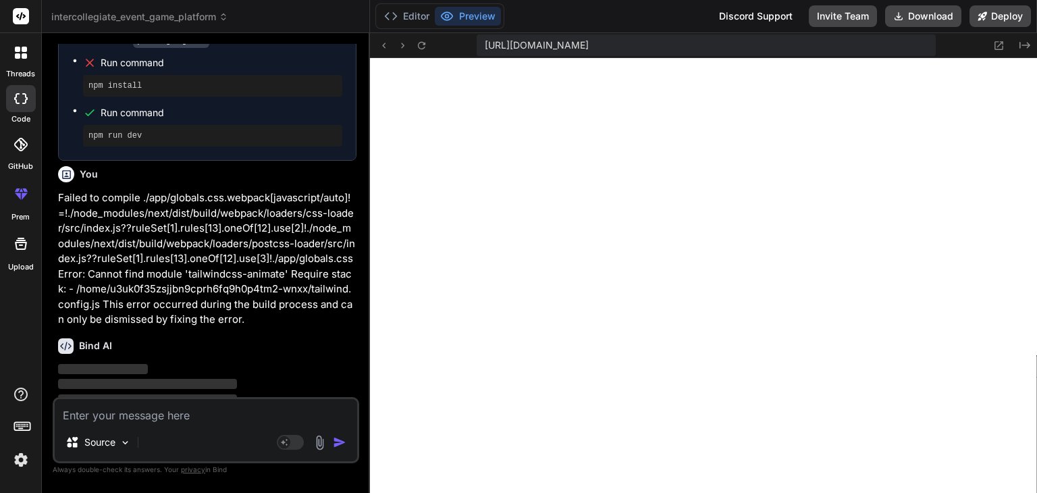
scroll to position [5076, 0]
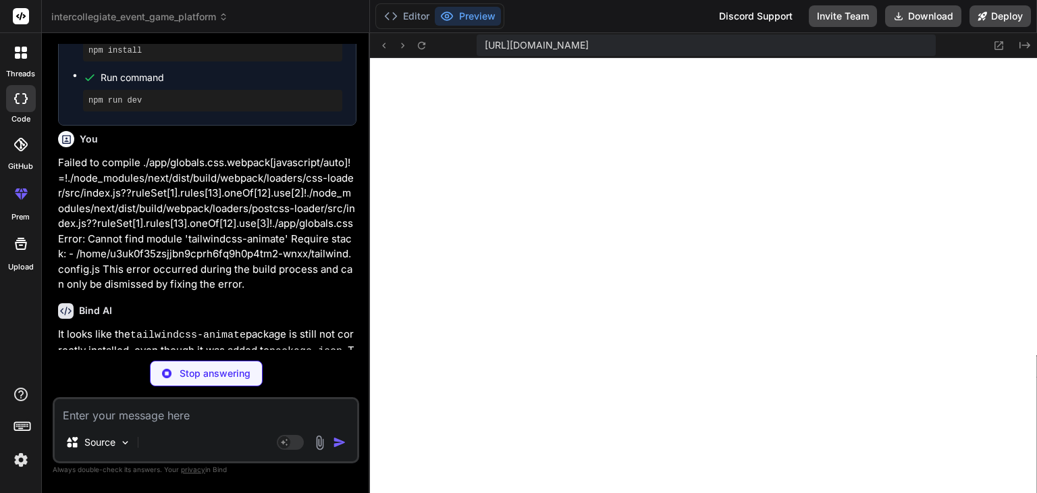
type textarea "x"
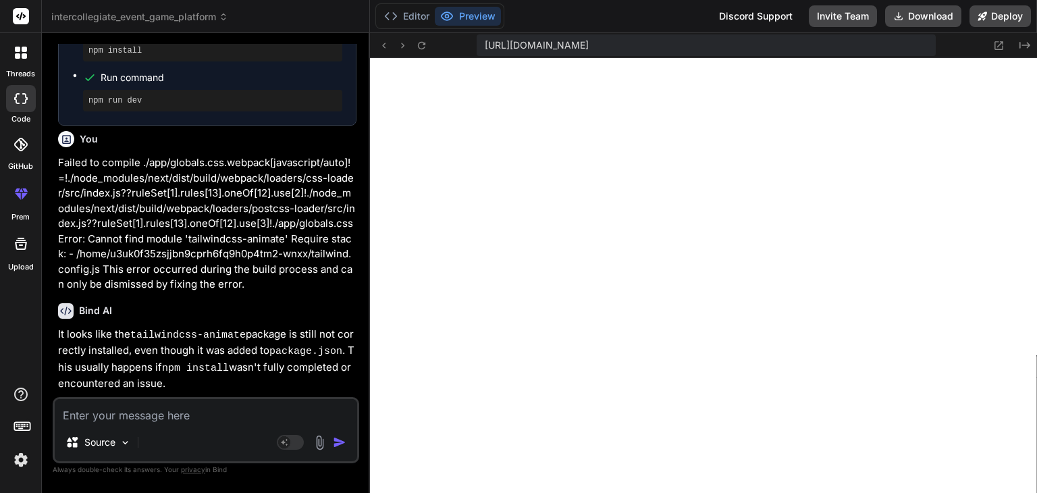
scroll to position [5332, 0]
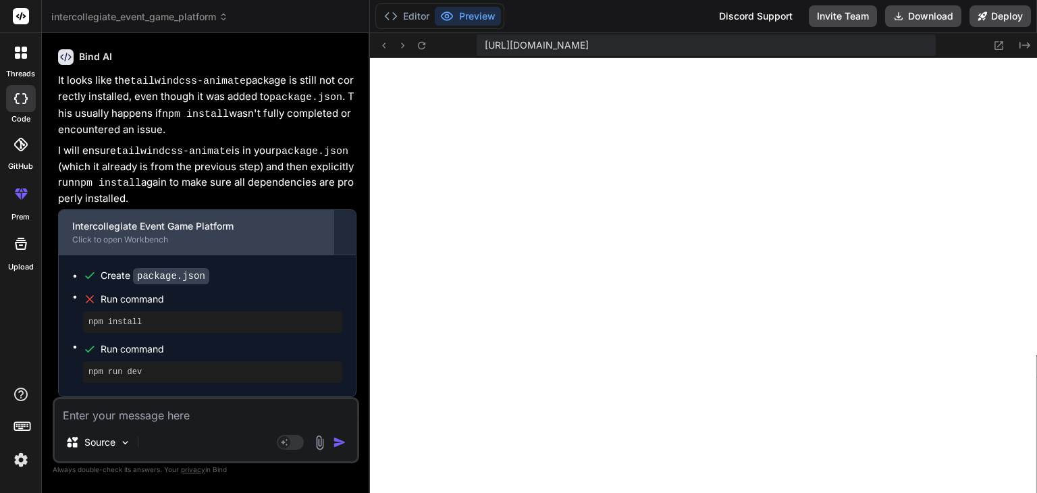
type textarea "p"
type textarea "x"
type textarea "pl"
type textarea "x"
type textarea "ple"
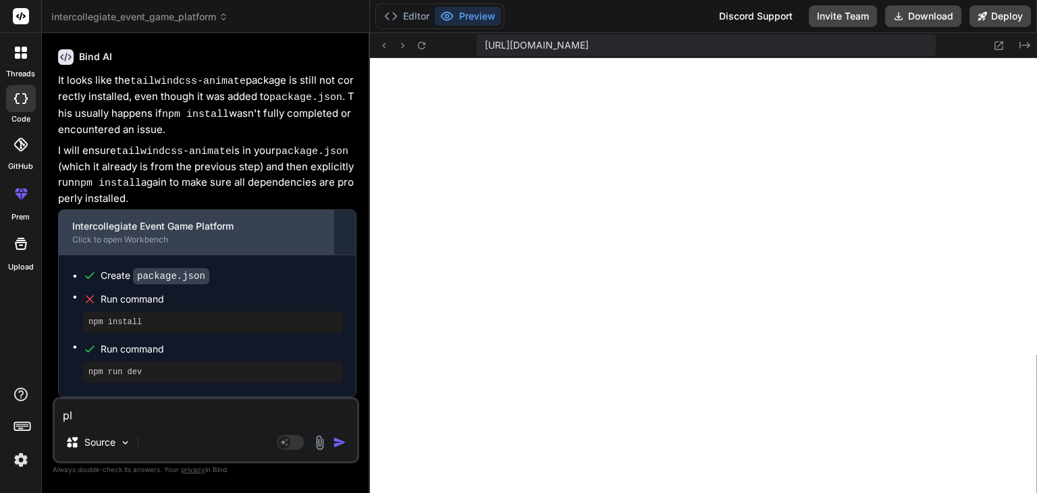
type textarea "x"
type textarea "plea"
type textarea "x"
type textarea "pleas"
type textarea "x"
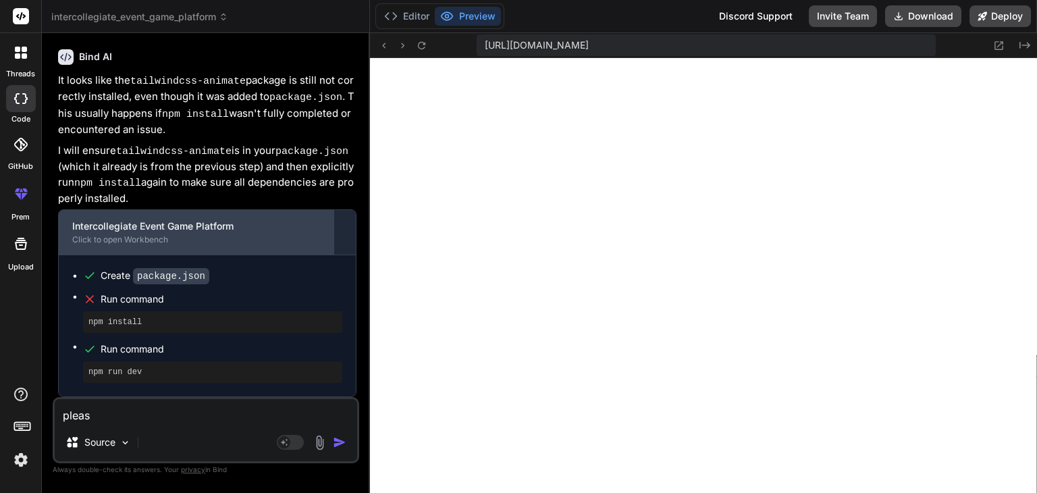
type textarea "please"
type textarea "x"
type textarea "please"
type textarea "x"
type textarea "please f"
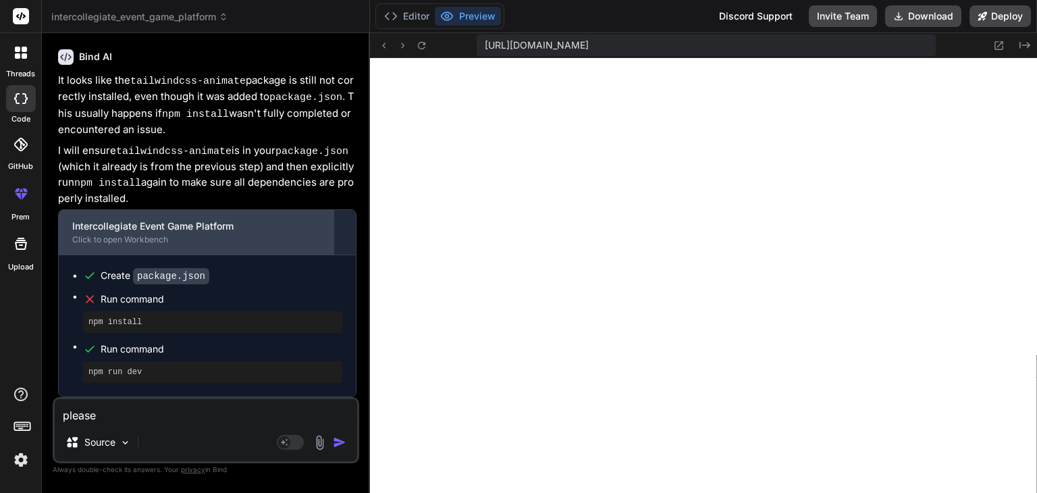
type textarea "x"
type textarea "please fi"
type textarea "x"
type textarea "please fin"
type textarea "x"
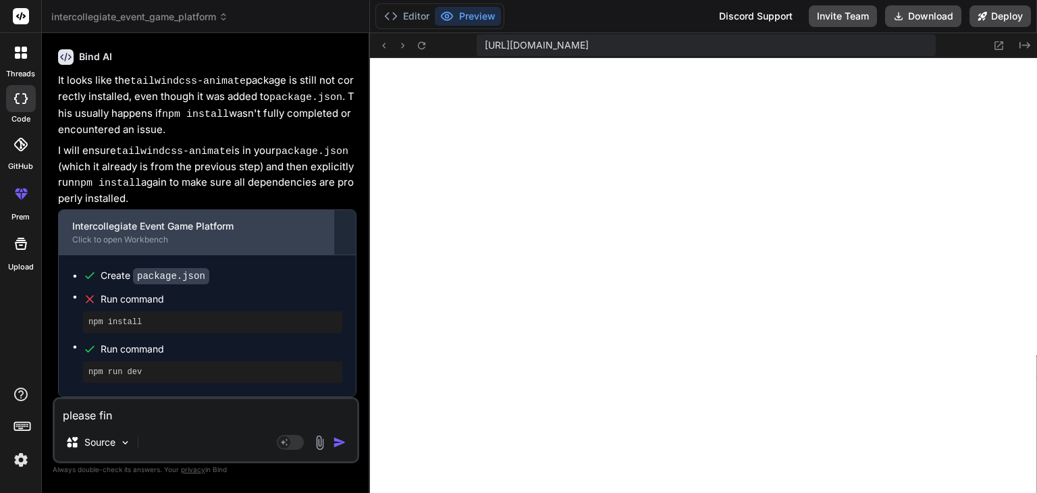
type textarea "please find"
type textarea "x"
type textarea "please find"
type textarea "x"
type textarea "please find h"
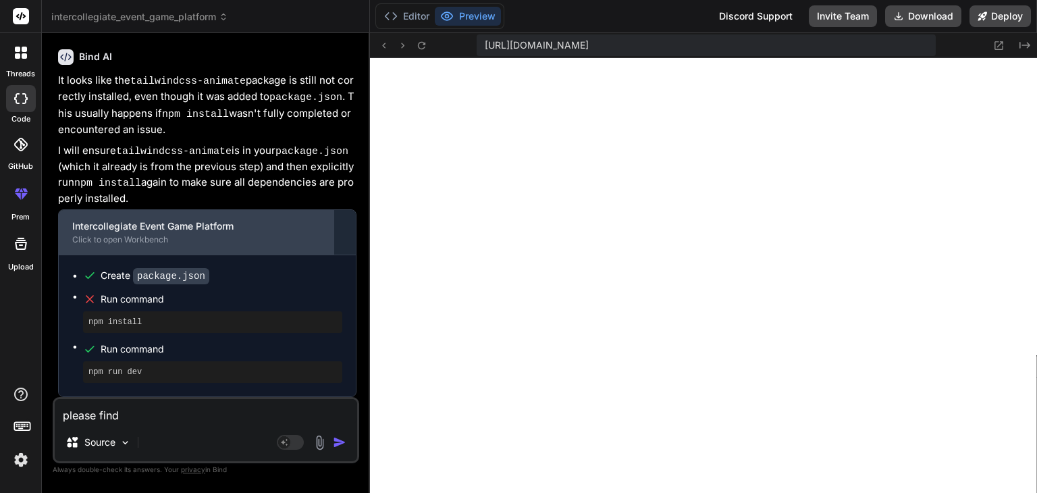
type textarea "x"
type textarea "please find he"
type textarea "x"
type textarea "please find he"
type textarea "x"
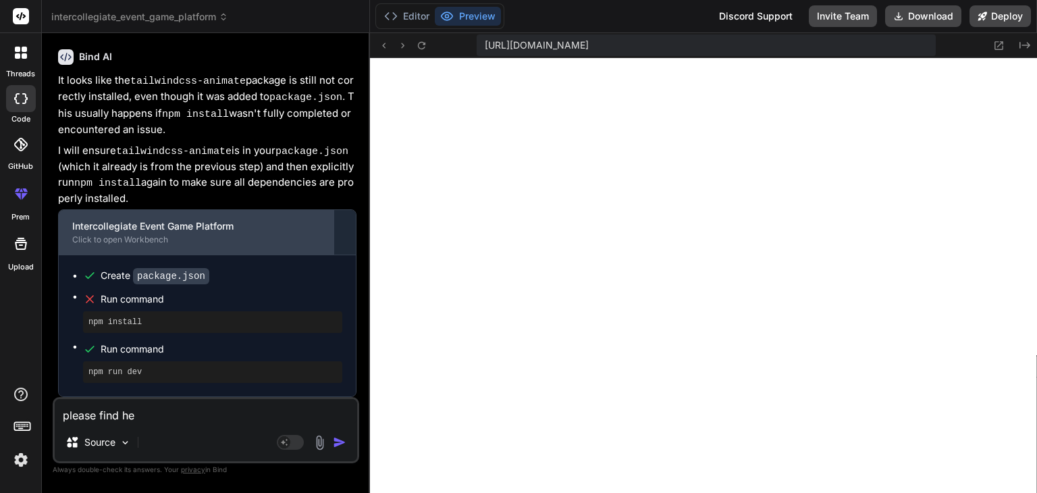
type textarea "please find he"
type textarea "x"
type textarea "please find h"
type textarea "x"
type textarea "please find"
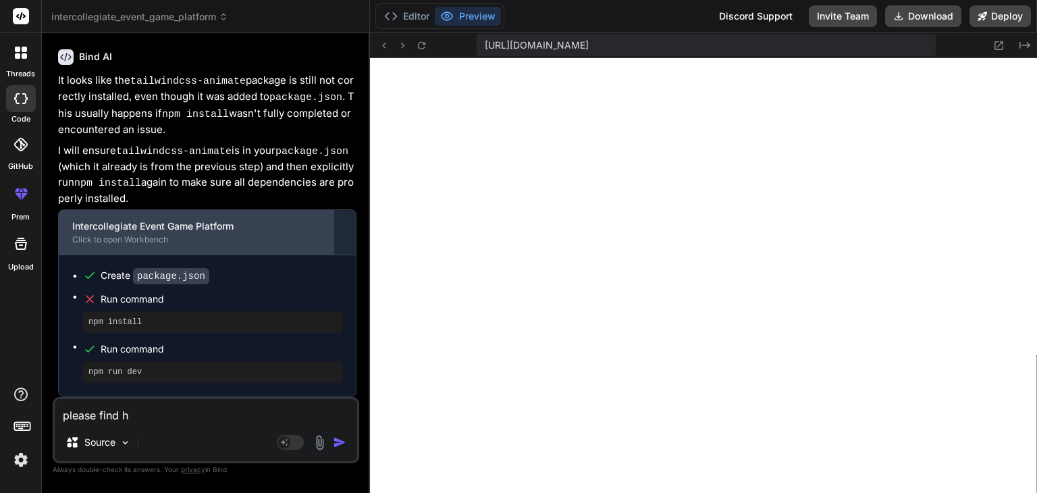
type textarea "x"
type textarea "please find t"
type textarea "x"
type textarea "please find th"
type textarea "x"
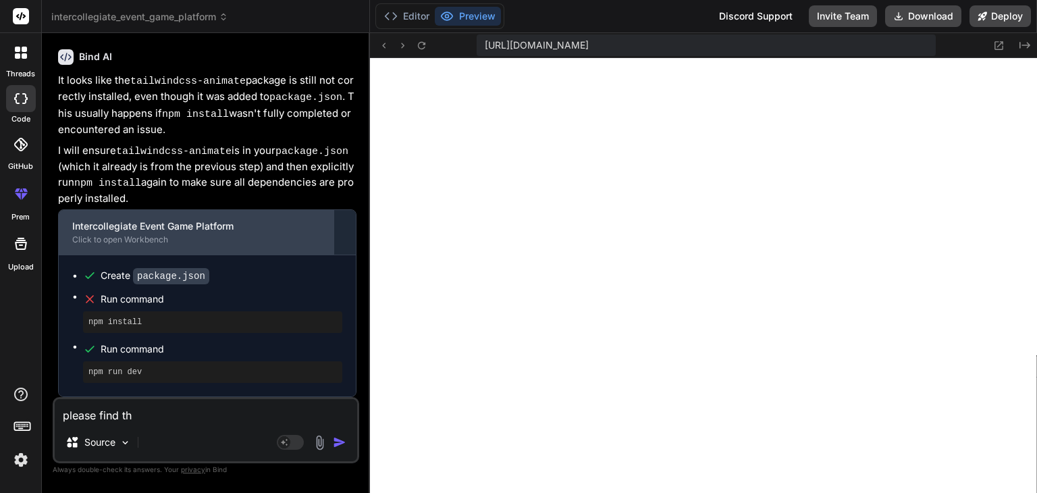
type textarea "please find the"
type textarea "x"
type textarea "please find the"
type textarea "x"
type textarea "please find the a"
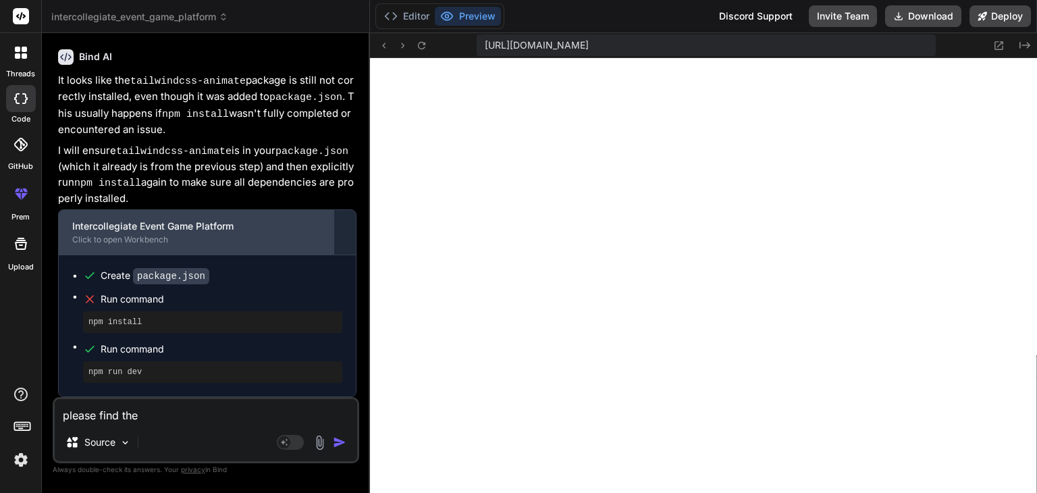
type textarea "x"
type textarea "please find the"
type textarea "x"
type textarea "please find the e"
type textarea "x"
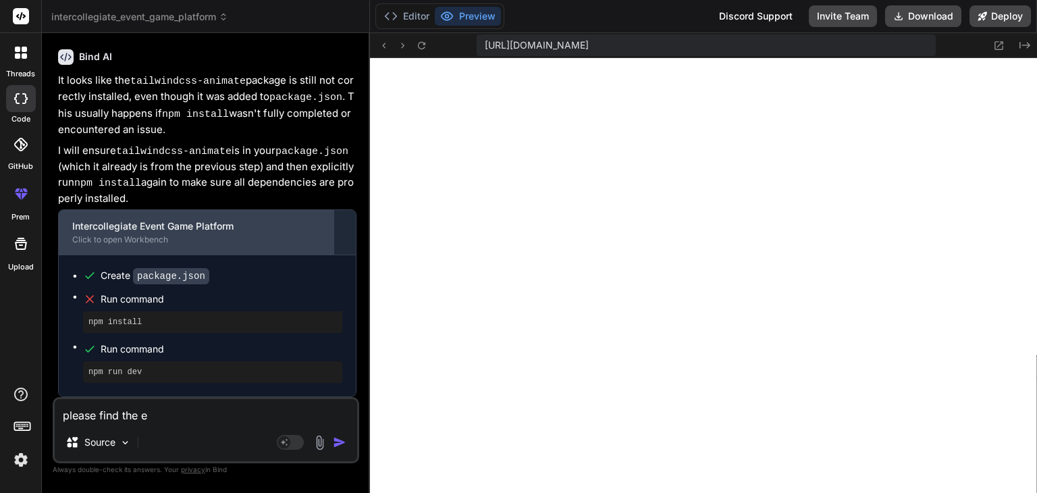
type textarea "please find the er"
type textarea "x"
type textarea "please find the err"
type textarea "x"
type textarea "please find the erro"
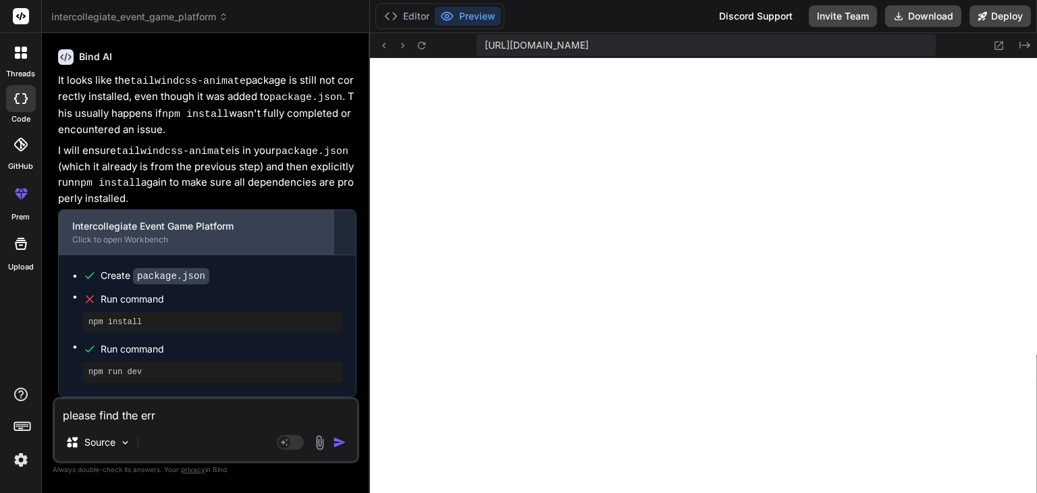
type textarea "x"
type textarea "please find the erroe"
type textarea "x"
type textarea "please find the erro"
type textarea "x"
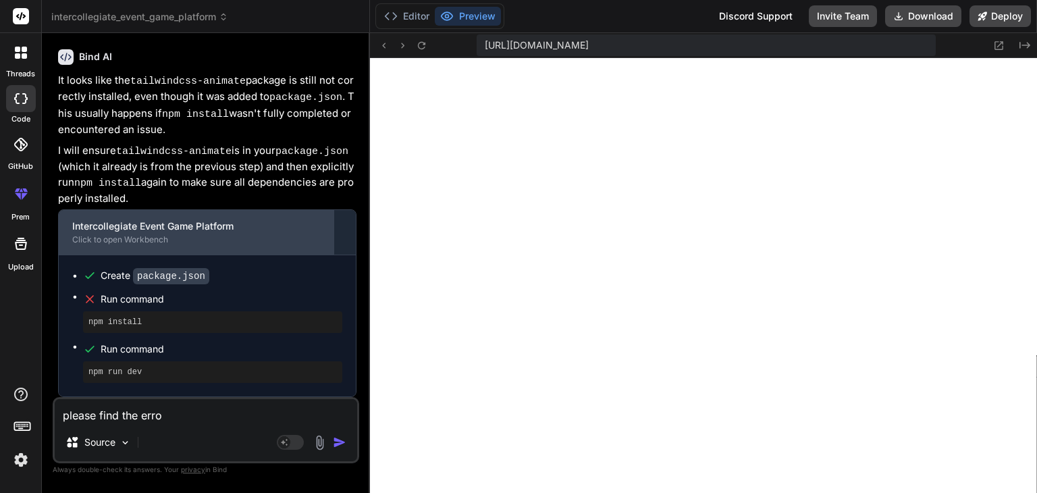
type textarea "please find the error"
type textarea "x"
type textarea "please find the errors"
type textarea "x"
type textarea "please find the errors"
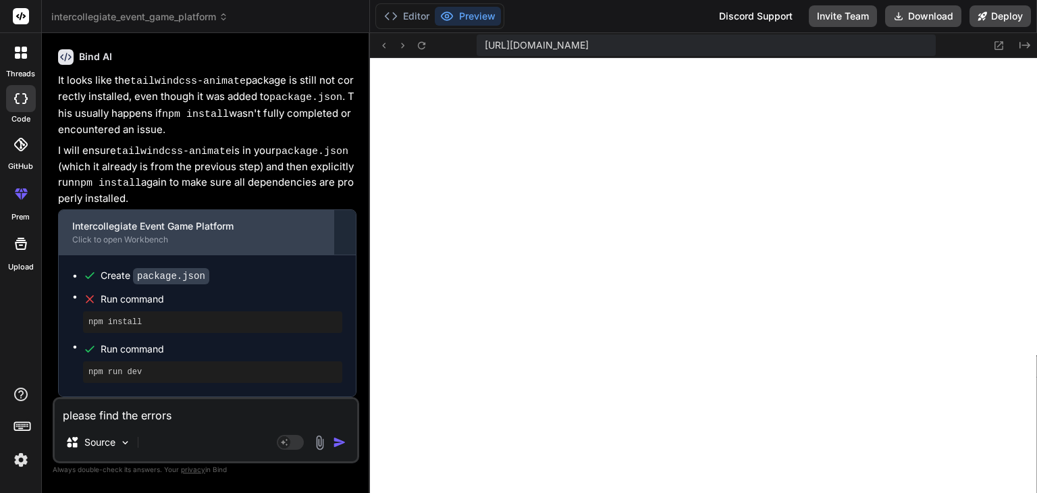
type textarea "x"
type textarea "please find the errors a"
type textarea "x"
type textarea "please find the errors an"
type textarea "x"
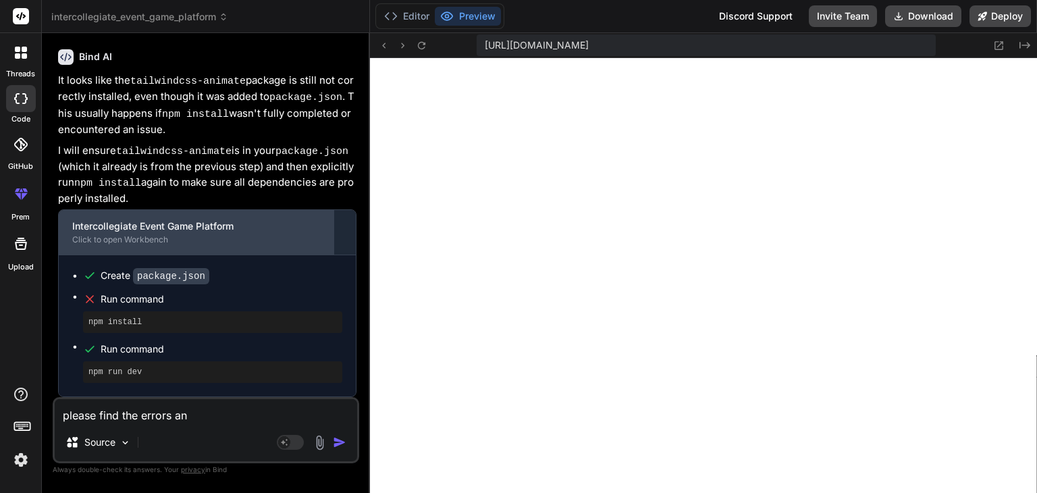
type textarea "please find the errors and"
type textarea "x"
type textarea "please find the errors and"
type textarea "x"
type textarea "please find the errors and f"
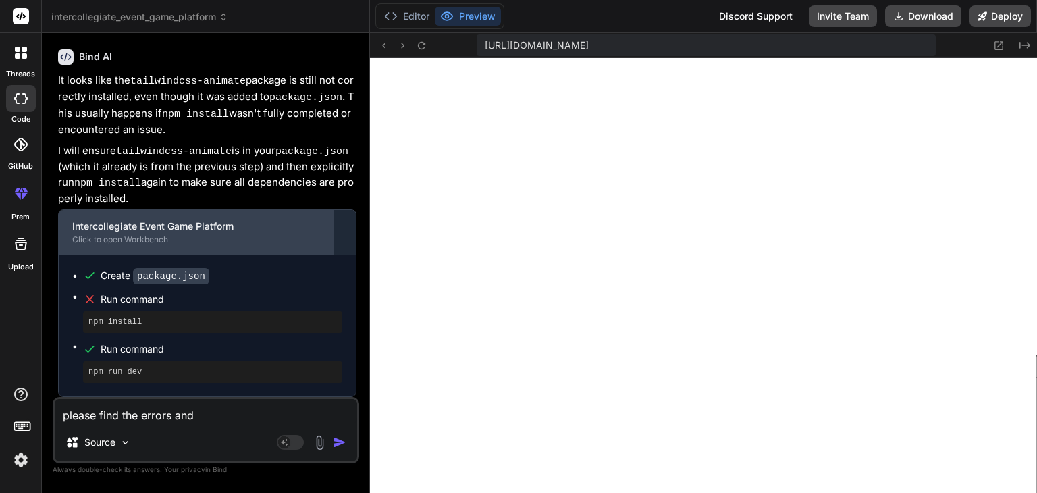
type textarea "x"
type textarea "please find the errors and fi"
type textarea "x"
type textarea "please find the errors and fix"
type textarea "x"
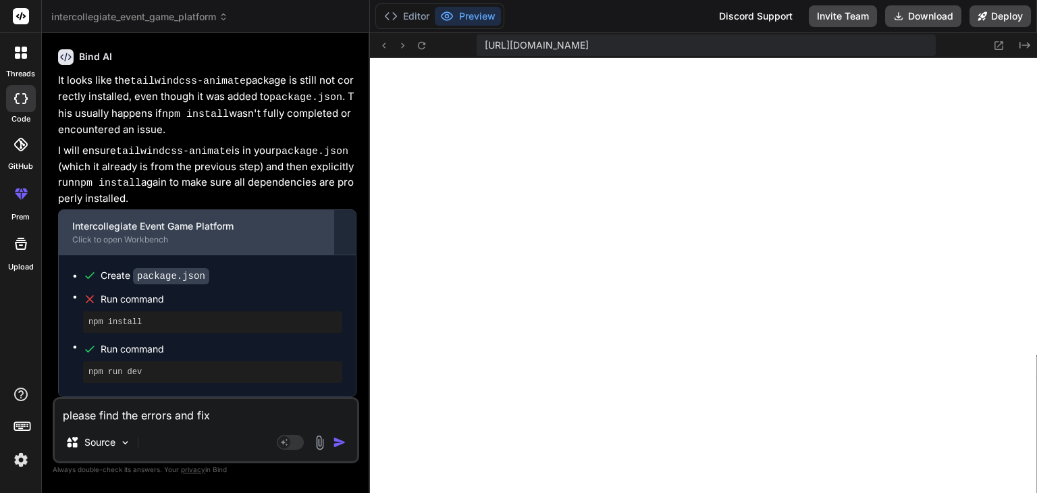
type textarea "please find the errors and fix"
type textarea "x"
type textarea "please find the errors and fix t"
type textarea "x"
type textarea "please find the errors and fix th"
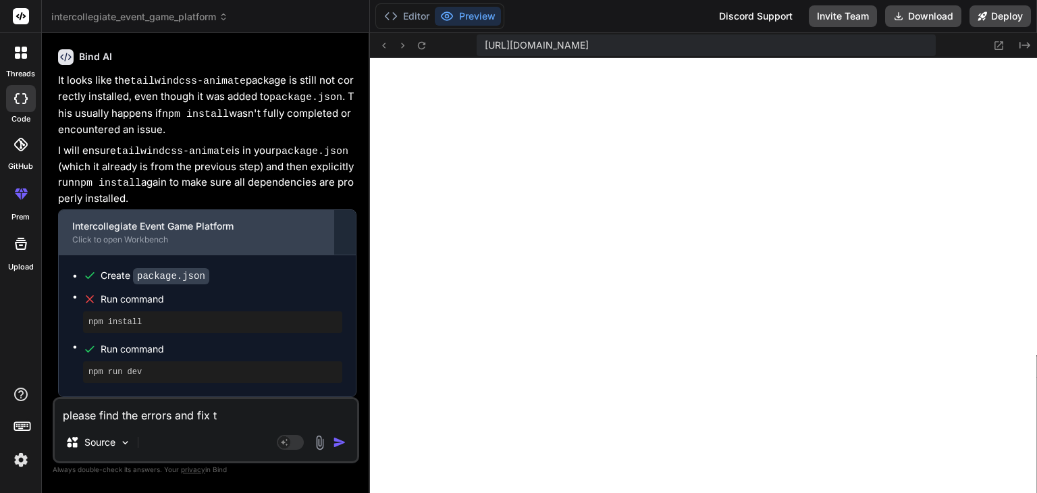
type textarea "x"
type textarea "please find the errors and fix the"
type textarea "x"
type textarea "please find the errors and fix them"
type textarea "x"
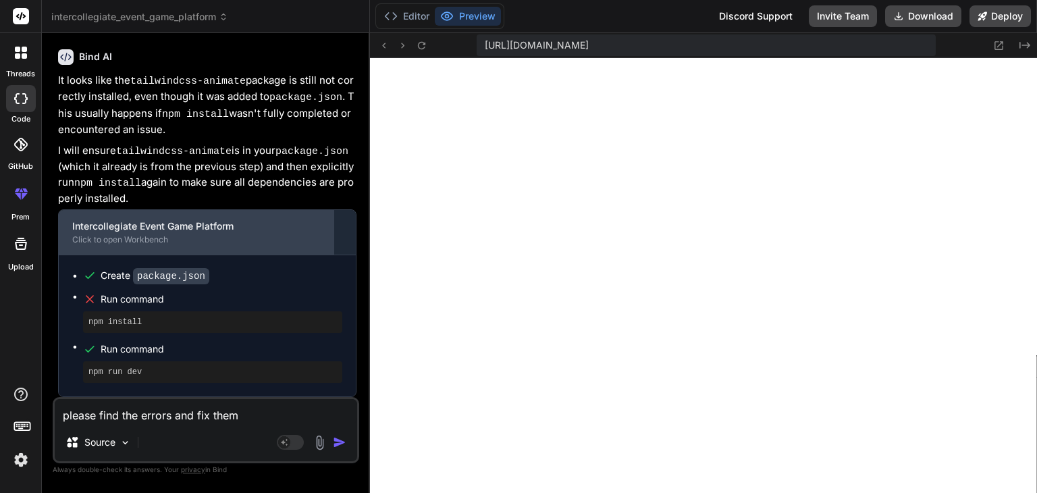
type textarea "please find the errors and fix them"
type textarea "x"
type textarea "please find the errors and fix them f"
type textarea "x"
type textarea "please find the errors and fix them fi"
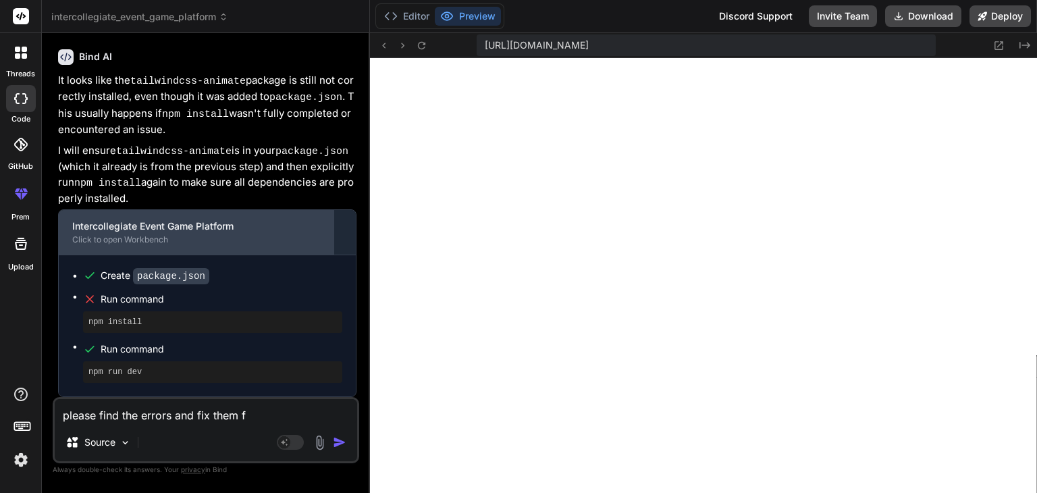
type textarea "x"
type textarea "please find the errors and fix them fir"
type textarea "x"
type textarea "please find the errors and fix them firs"
type textarea "x"
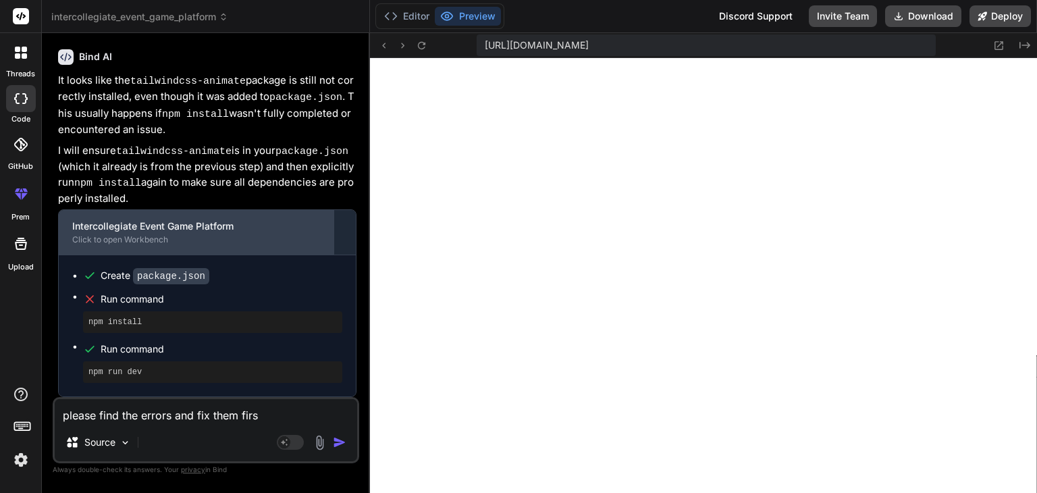
type textarea "please find the errors and fix them firsr"
type textarea "x"
type textarea "please find the errors and fix them firs"
type textarea "x"
type textarea "please find the errors and fix them first"
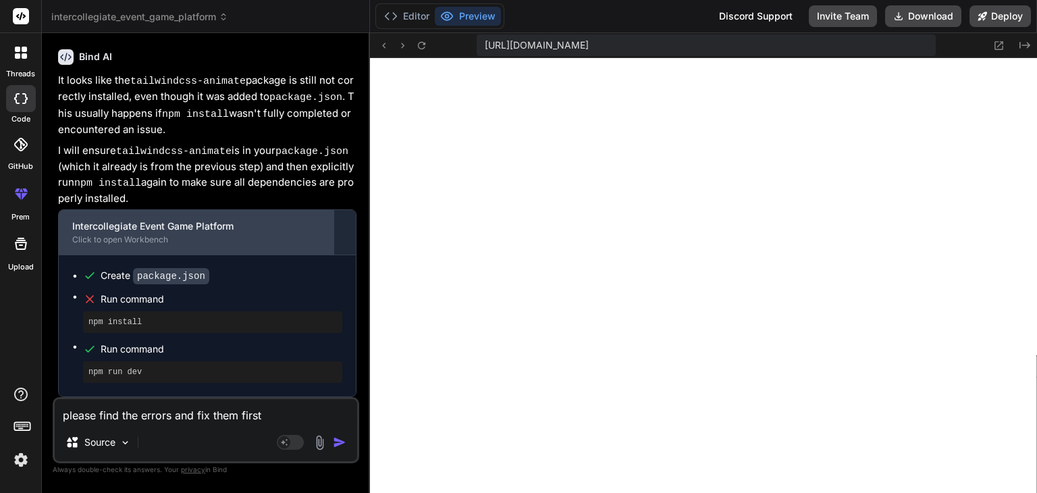
type textarea "x"
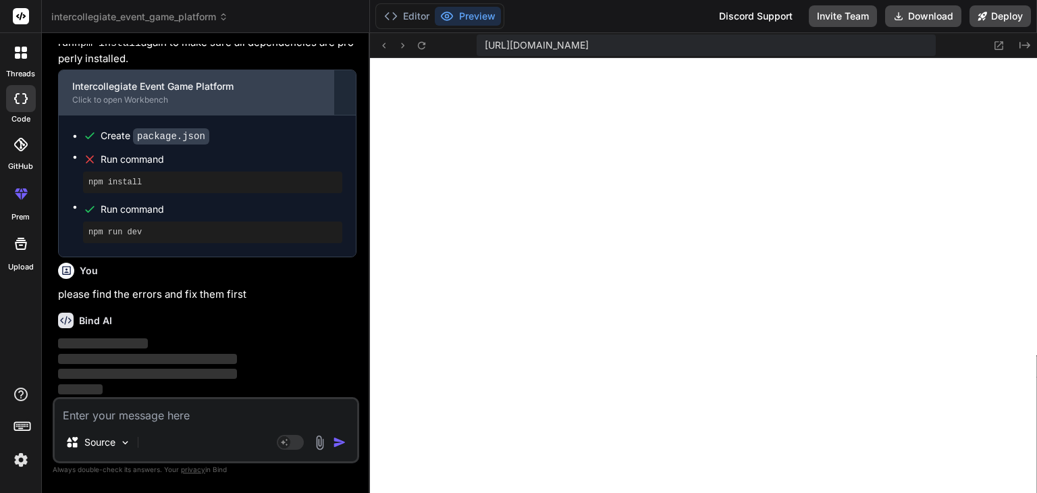
scroll to position [5472, 0]
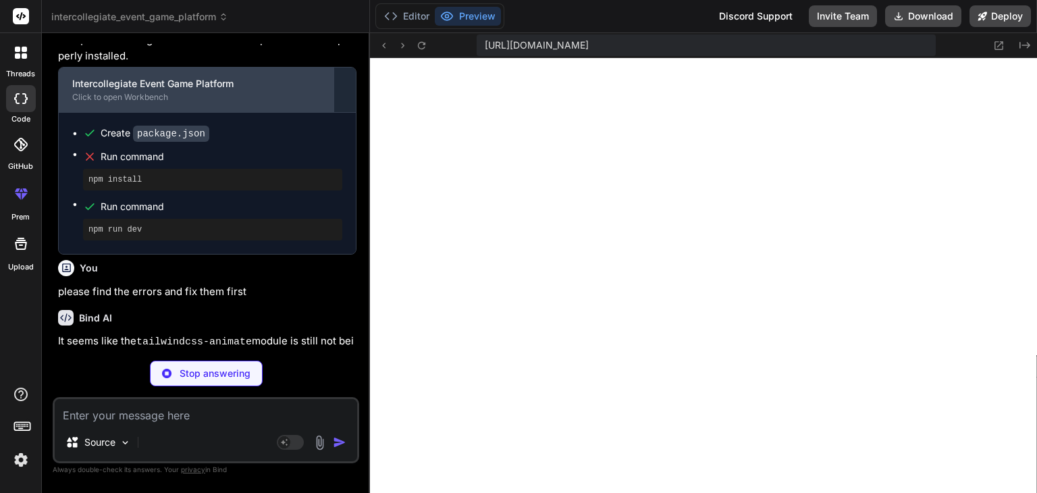
type textarea "x"
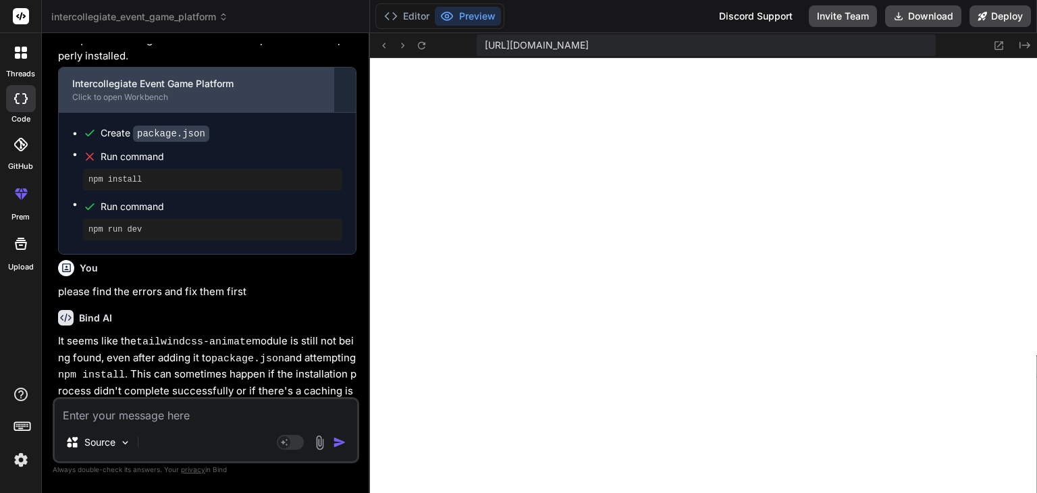
scroll to position [5729, 0]
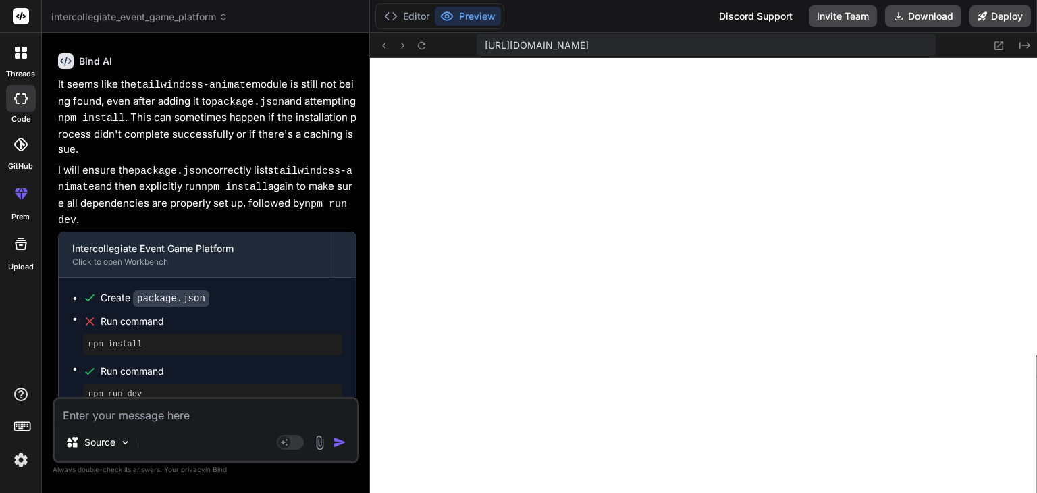
click at [204, 427] on div "Source Agent Mode. When this toggle is activated, AI automatically makes decisi…" at bounding box center [206, 430] width 306 height 66
click at [201, 420] on textarea at bounding box center [206, 411] width 302 height 24
paste textarea "Failed to compile ./app/globals.css.webpack[javascript/auto]!=!./node_modules/n…"
type textarea "Failed to compile ./app/globals.css.webpack[javascript/auto]!=!./node_modules/n…"
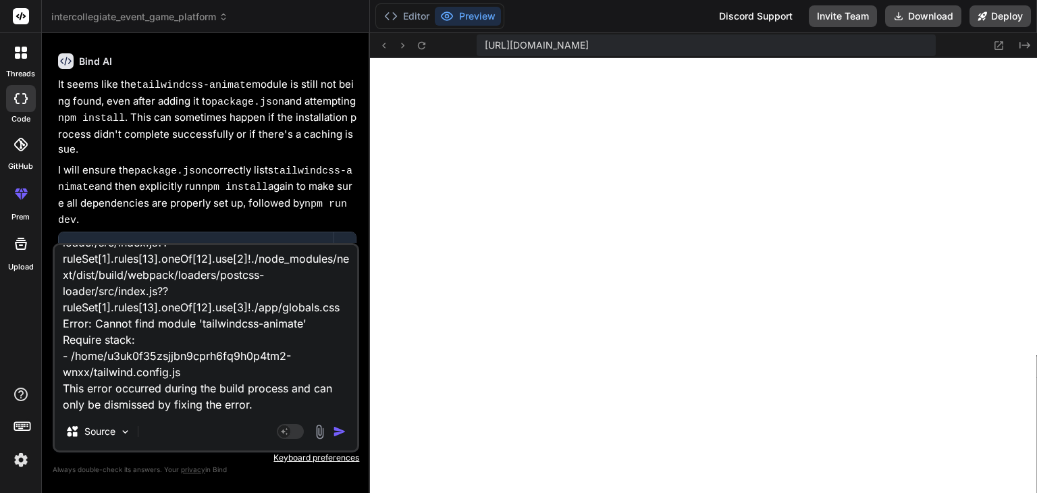
type textarea "x"
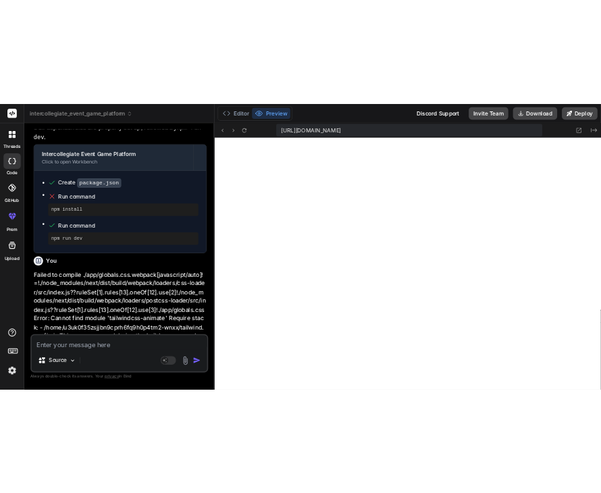
scroll to position [5990, 0]
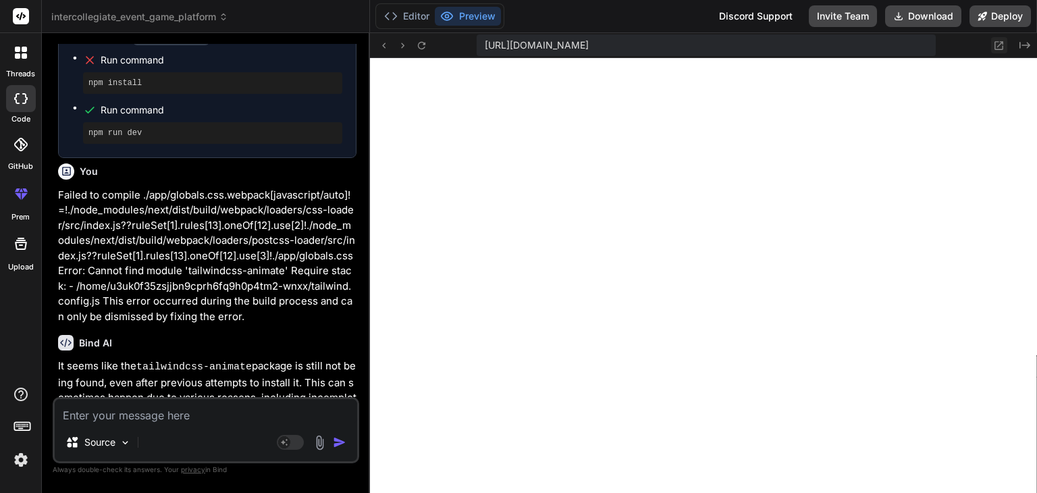
click at [1001, 40] on icon at bounding box center [998, 45] width 11 height 11
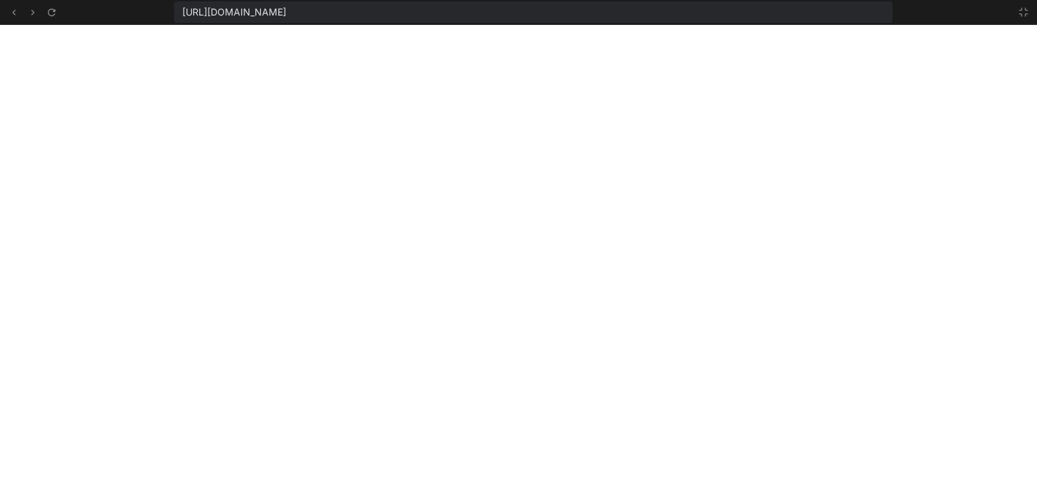
type textarea "x"
type textarea "}"
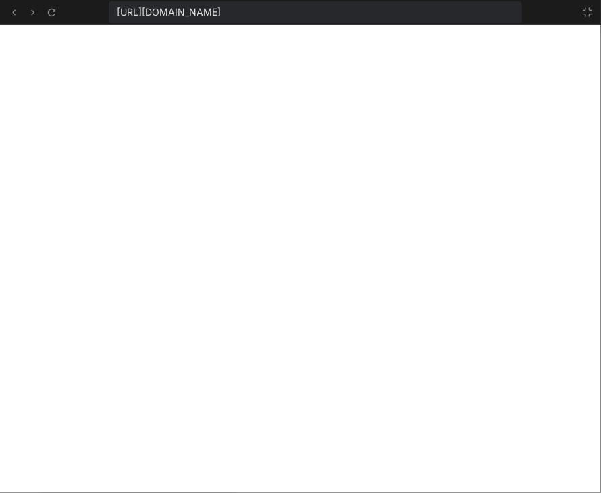
scroll to position [8651, 0]
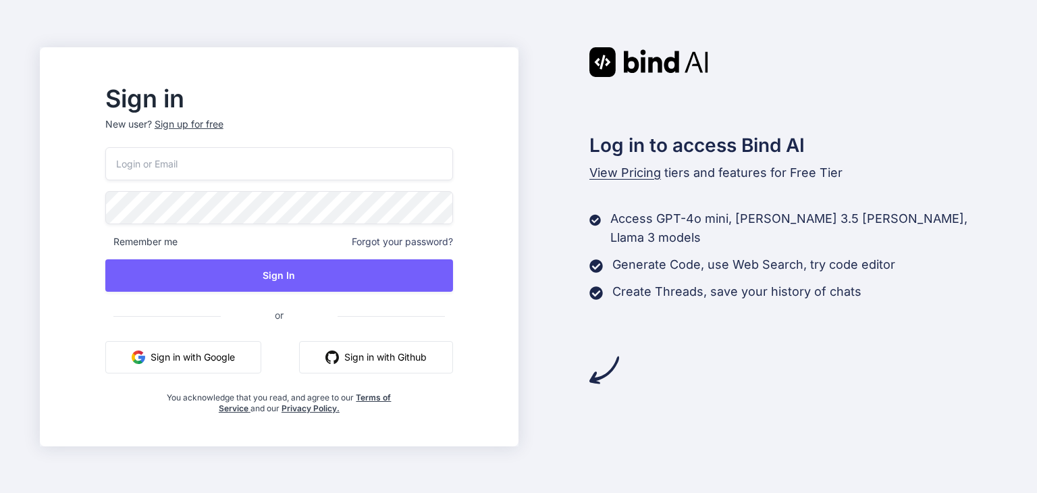
click at [242, 350] on button "Sign in with Google" at bounding box center [183, 357] width 156 height 32
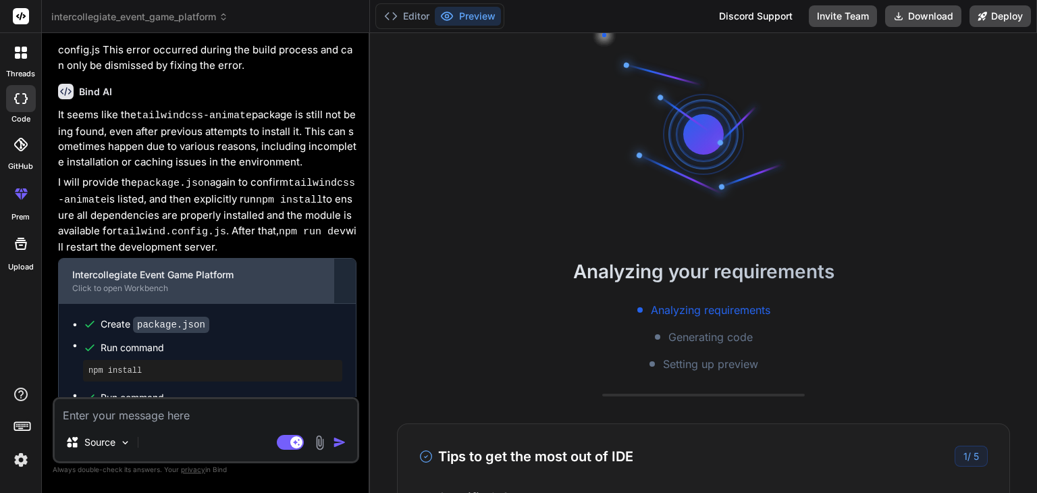
scroll to position [2017, 0]
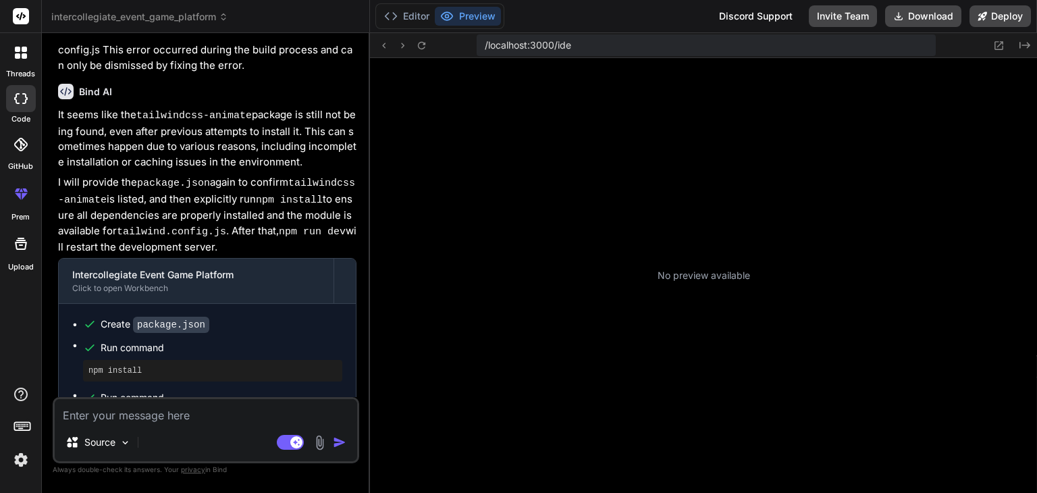
type textarea "x"
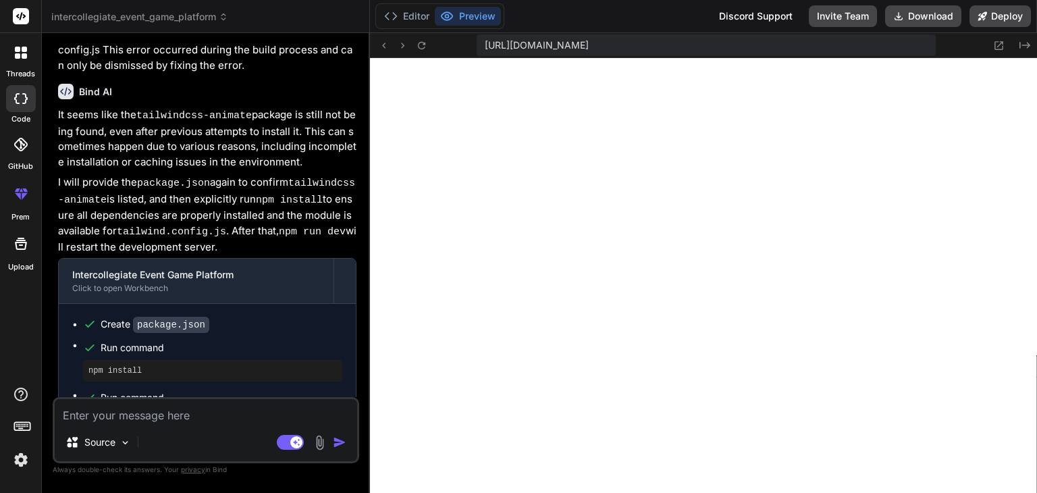
scroll to position [726, 0]
click at [175, 411] on textarea at bounding box center [206, 411] width 302 height 24
paste textarea "Failed to load resource: net::ERR_BLOCKED_BY_RESPONSE.NotSameOriginAfterDefault…"
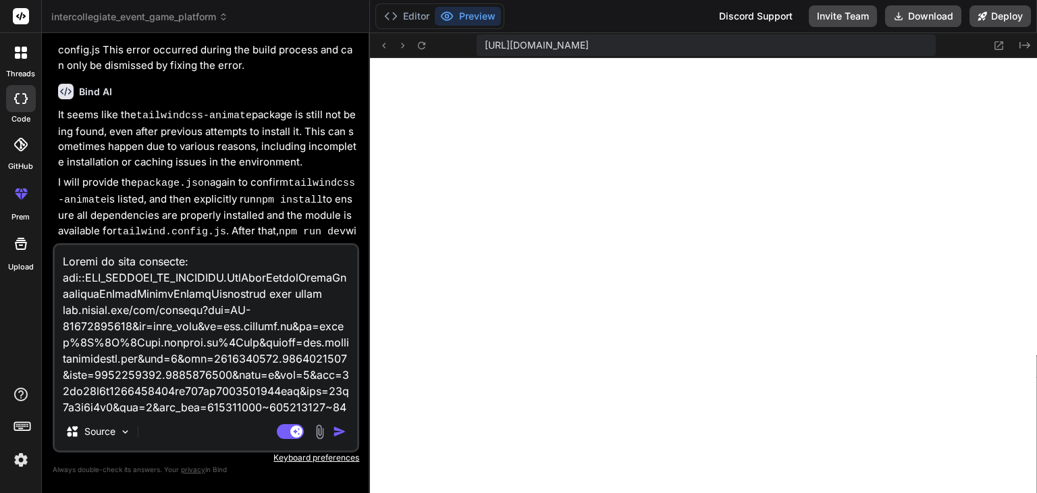
type textarea "Failed to load resource: net::ERR_BLOCKED_BY_RESPONSE.NotSameOriginAfterDefault…"
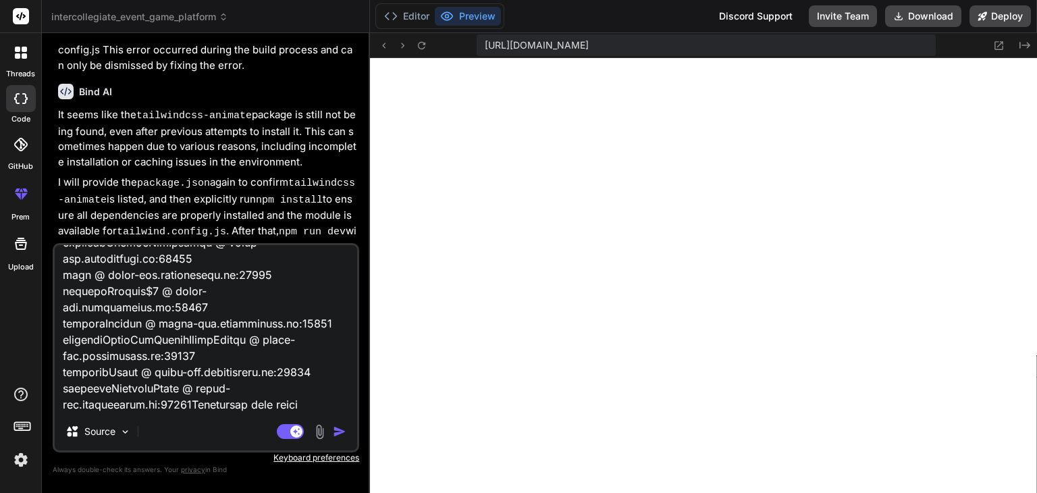
type textarea "x"
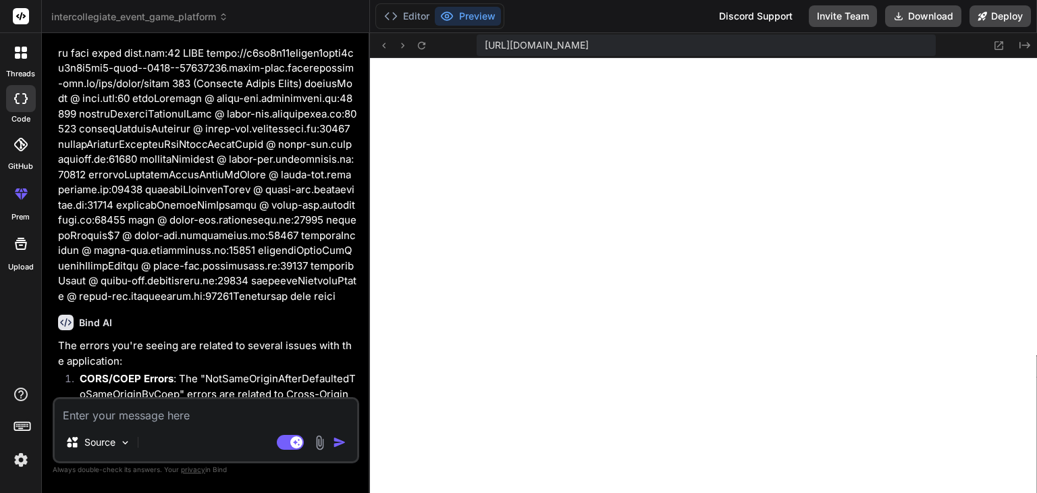
scroll to position [1153, 0]
type textarea "x"
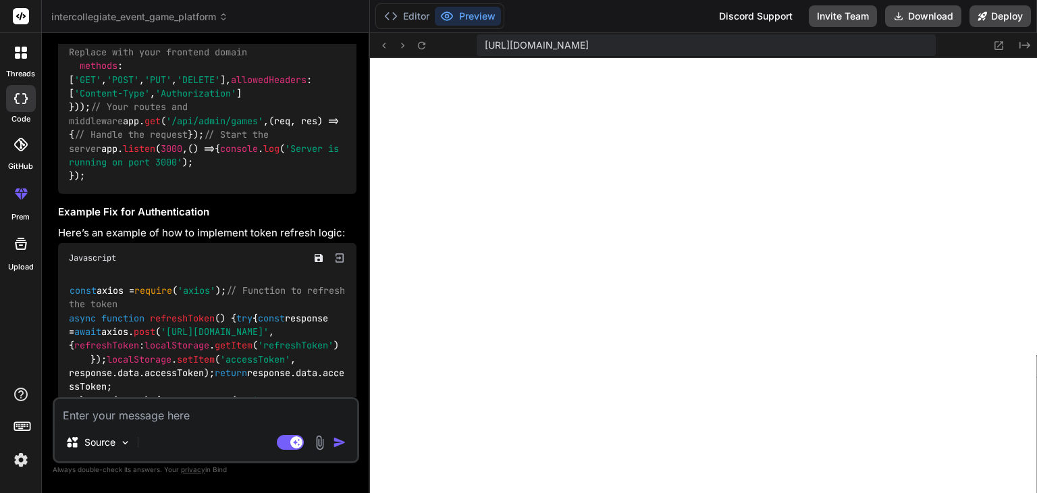
scroll to position [4724, 0]
click at [178, 410] on textarea at bounding box center [206, 411] width 302 height 24
type textarea "d"
type textarea "x"
type textarea "do"
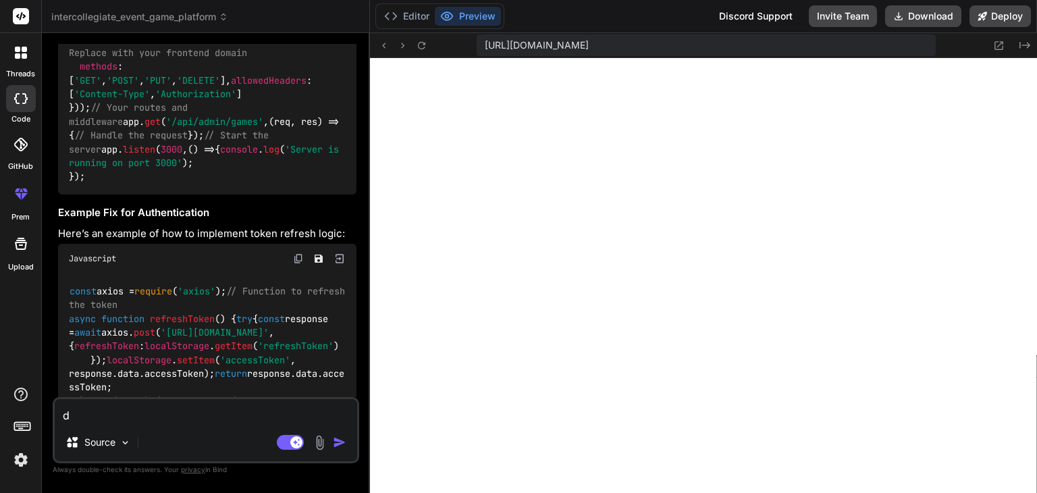
type textarea "x"
type textarea "d"
type textarea "x"
type textarea "f"
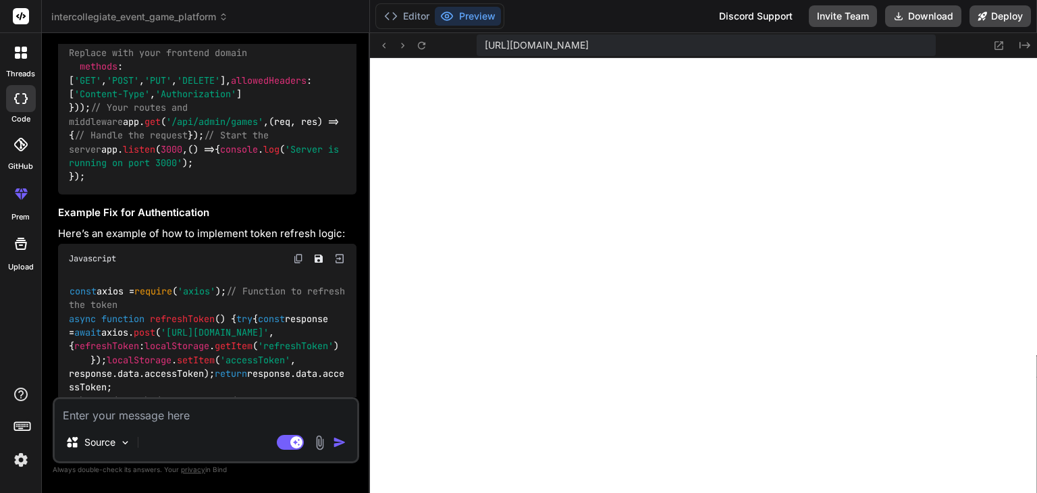
type textarea "x"
type textarea "fi"
type textarea "x"
type textarea "fix"
type textarea "x"
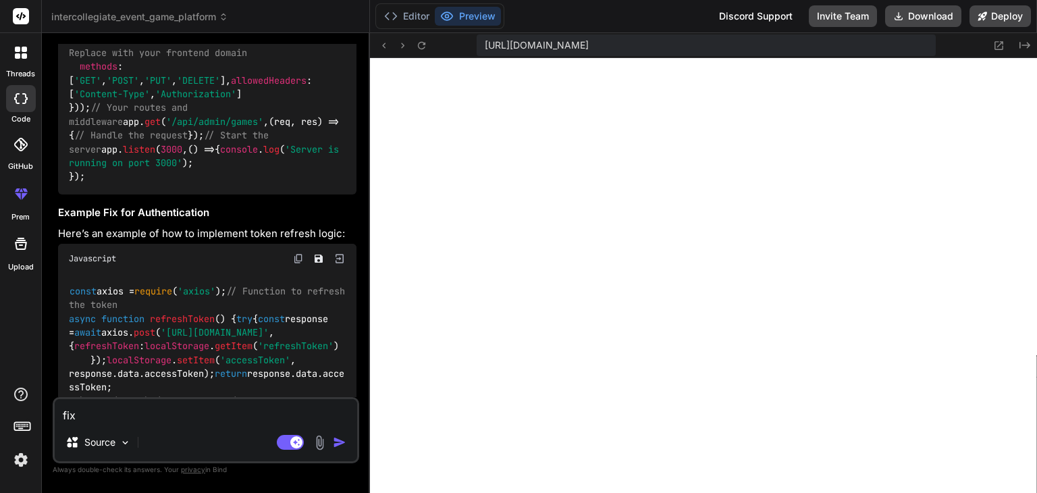
type textarea "fix"
type textarea "x"
type textarea "fix i"
type textarea "x"
type textarea "fix it"
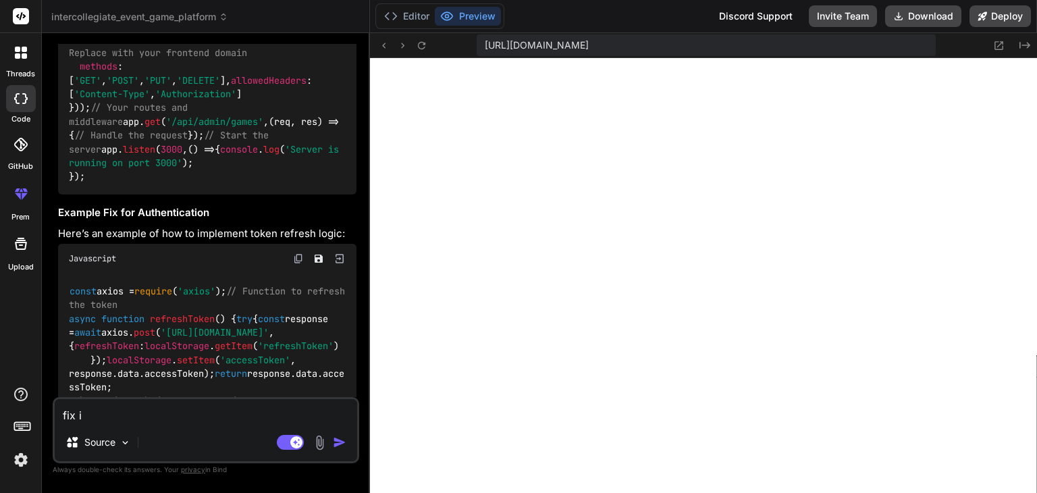
type textarea "x"
type textarea "fix it"
type textarea "x"
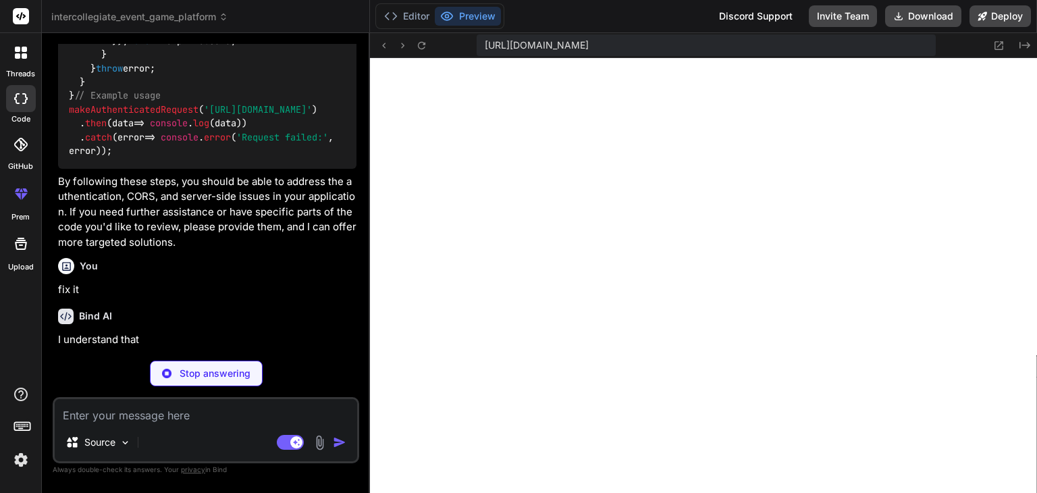
scroll to position [5902, 0]
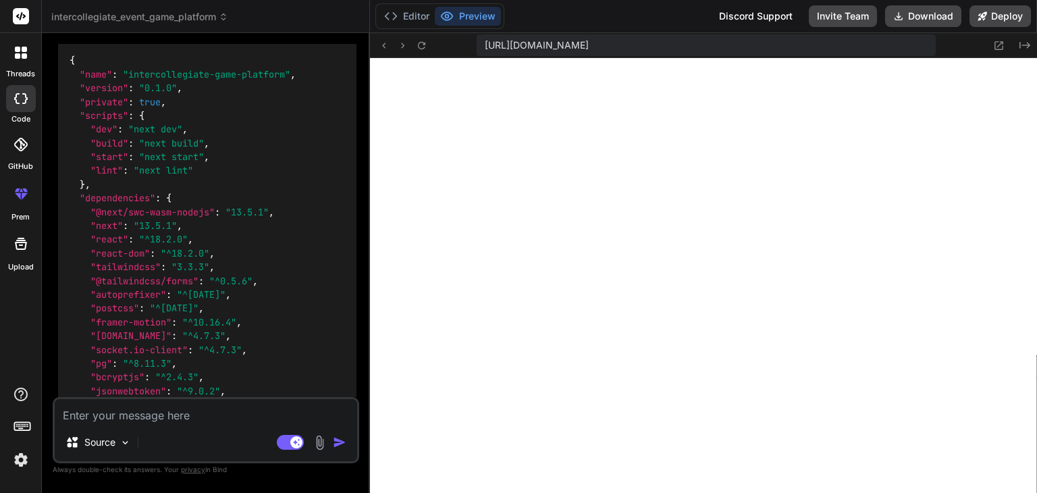
type textarea "x"
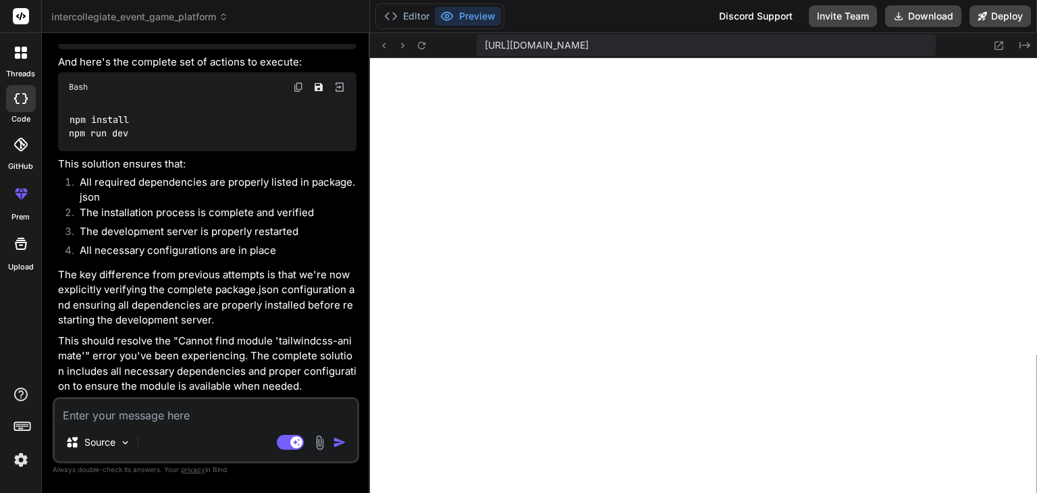
scroll to position [2967, 0]
